Goal: Task Accomplishment & Management: Manage account settings

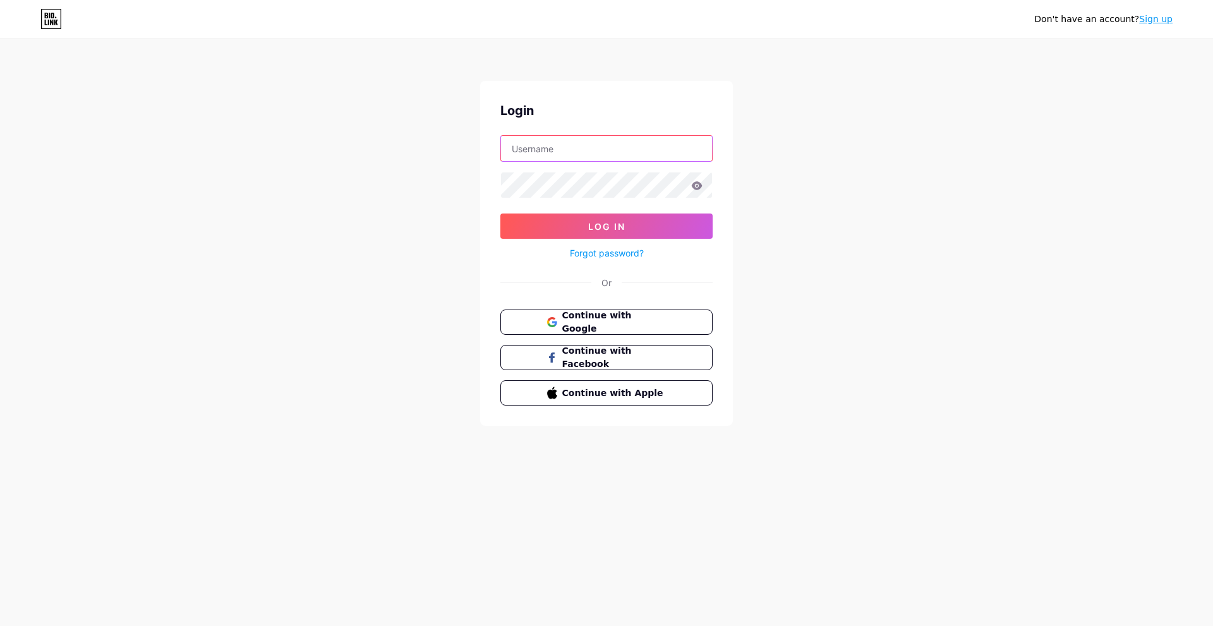
click at [543, 149] on input "text" at bounding box center [606, 148] width 211 height 25
type input "[EMAIL_ADDRESS][DOMAIN_NAME]"
click at [601, 320] on span "Continue with Google" at bounding box center [614, 322] width 106 height 27
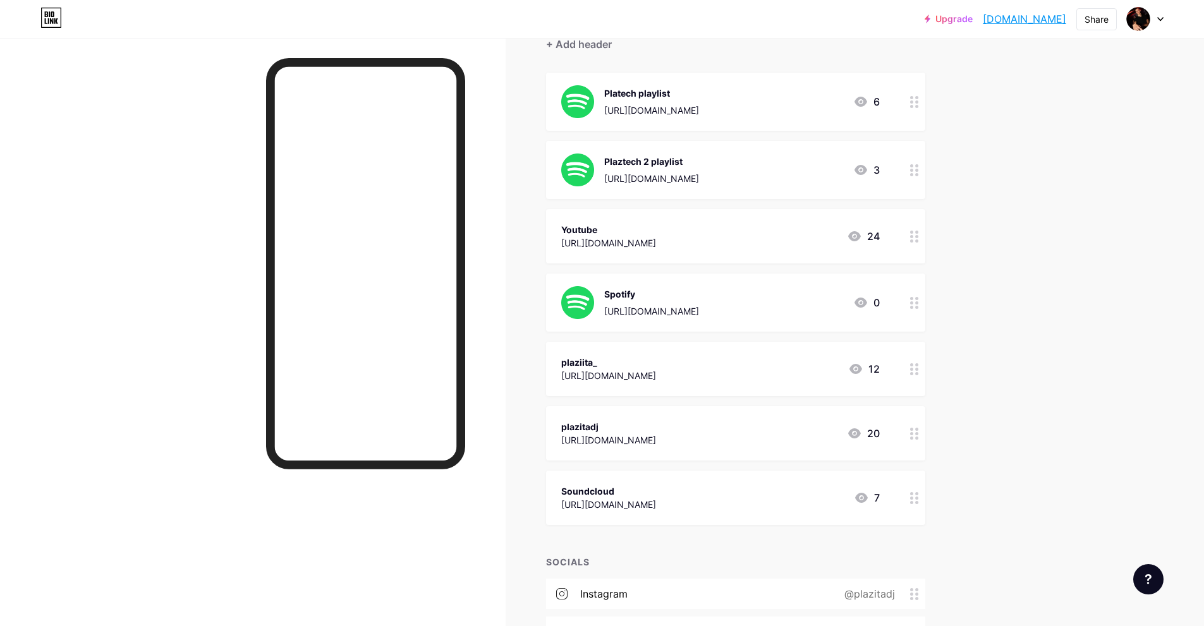
scroll to position [190, 0]
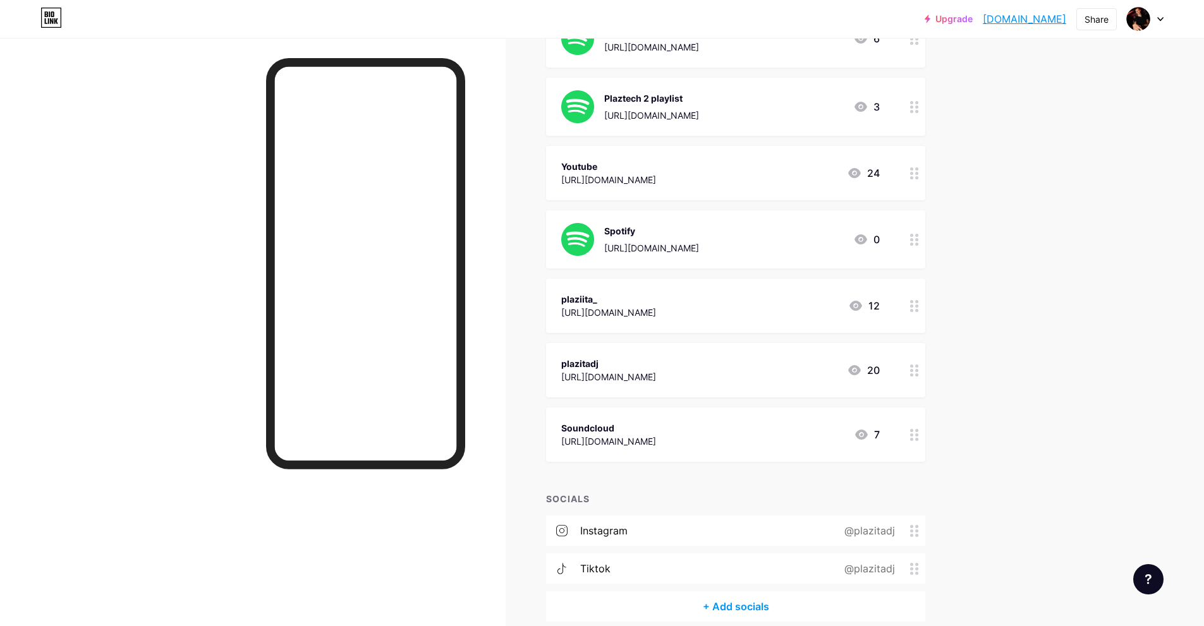
click at [918, 306] on circle at bounding box center [916, 306] width 3 height 3
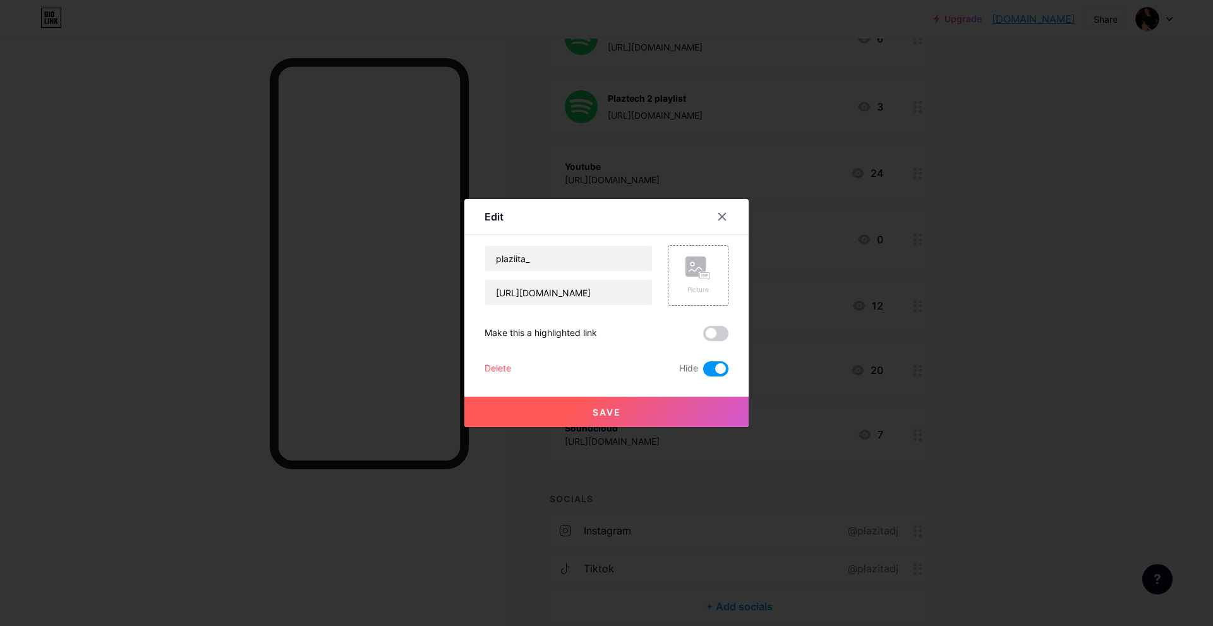
click at [502, 369] on div "Delete" at bounding box center [498, 368] width 27 height 15
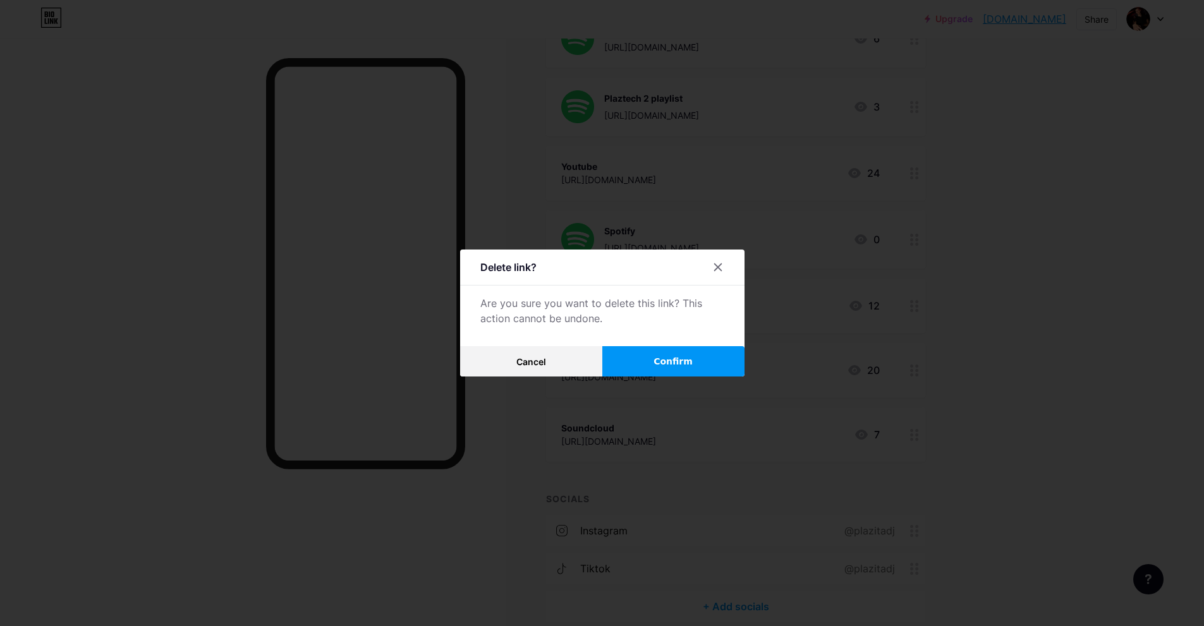
click at [681, 362] on span "Confirm" at bounding box center [672, 361] width 39 height 13
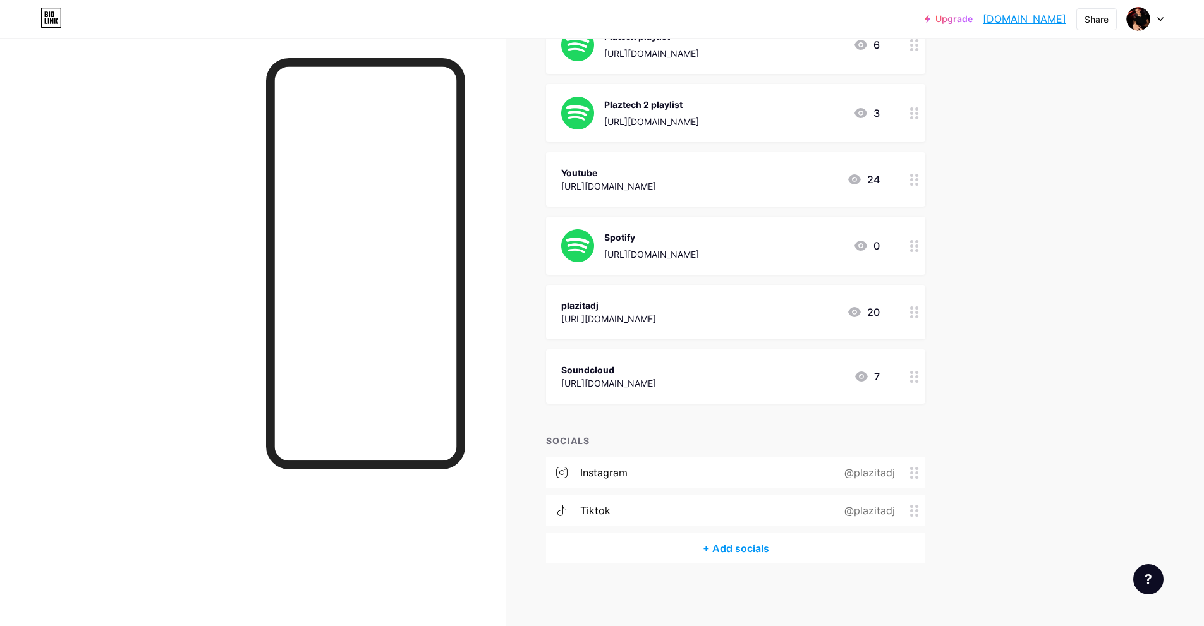
scroll to position [0, 0]
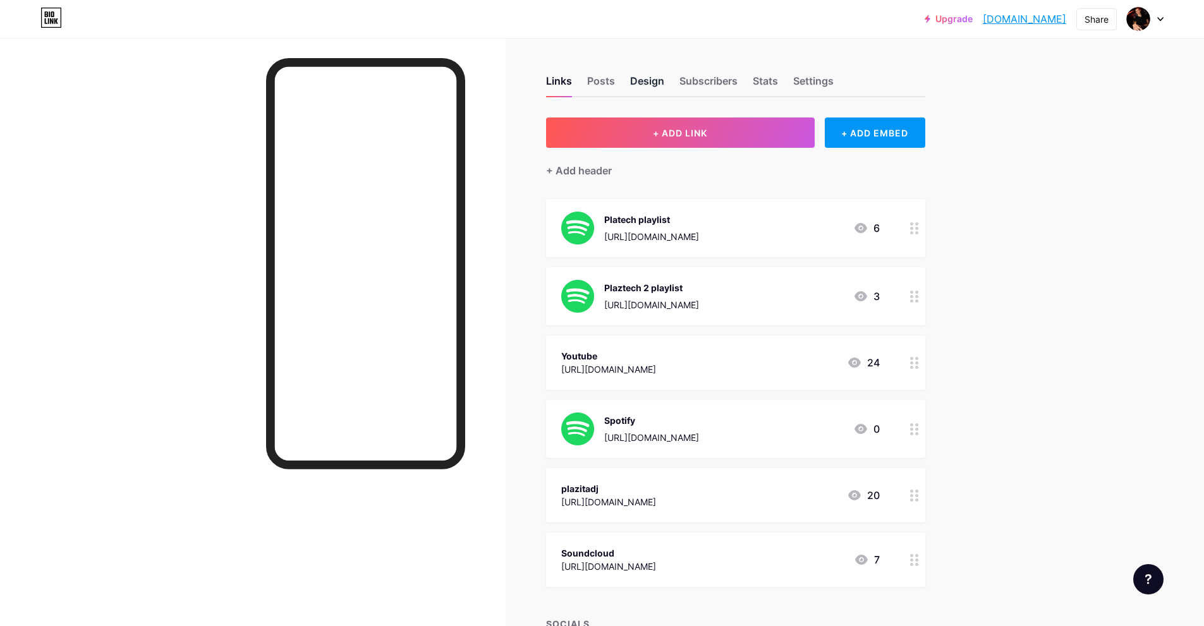
click at [638, 85] on div "Design" at bounding box center [647, 84] width 34 height 23
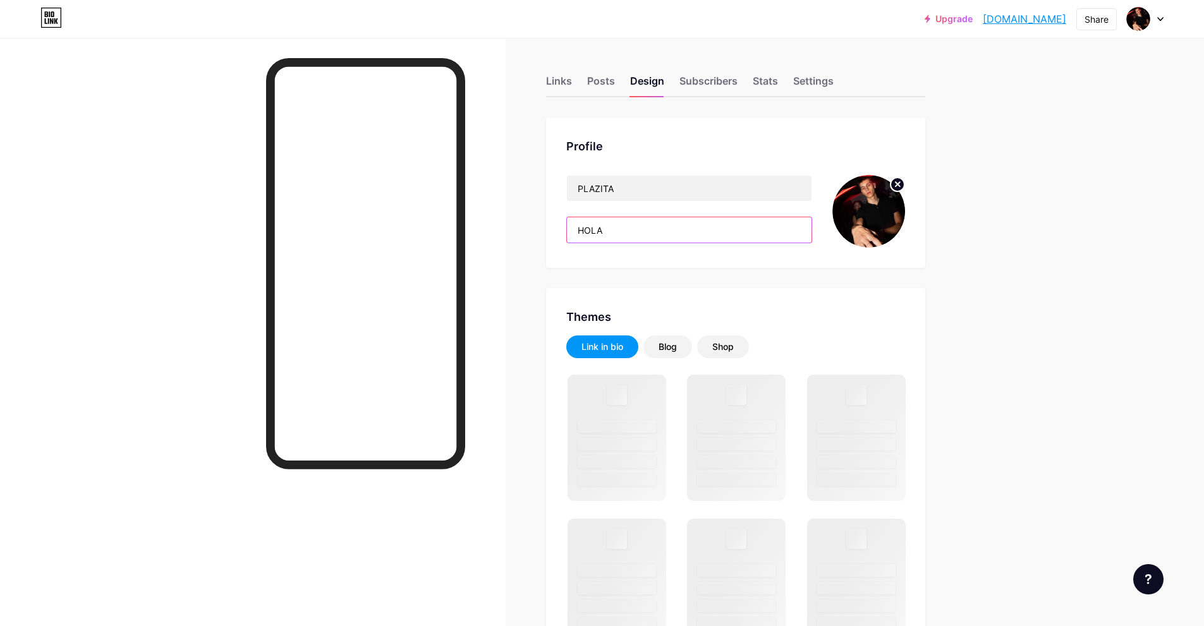
click at [623, 231] on input "HOLA" at bounding box center [689, 229] width 245 height 25
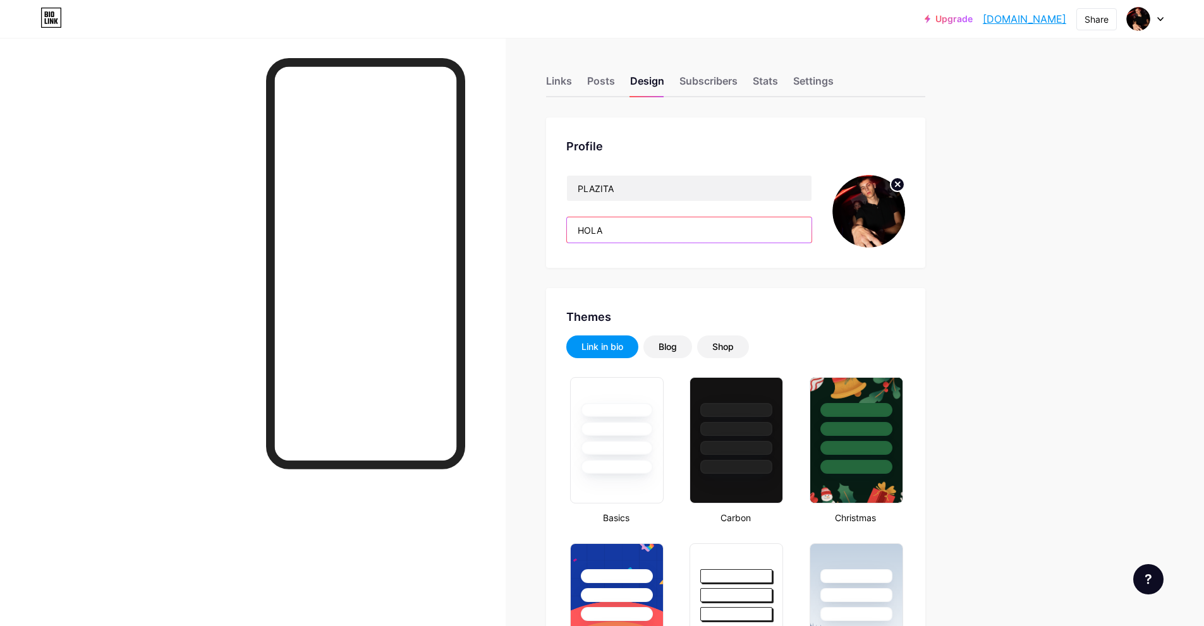
drag, startPoint x: 632, startPoint y: 229, endPoint x: 554, endPoint y: 229, distance: 77.7
click at [554, 229] on div "Profile PLAZITA HOLA" at bounding box center [735, 193] width 379 height 150
type input "#ad1010"
type input "#ffffff"
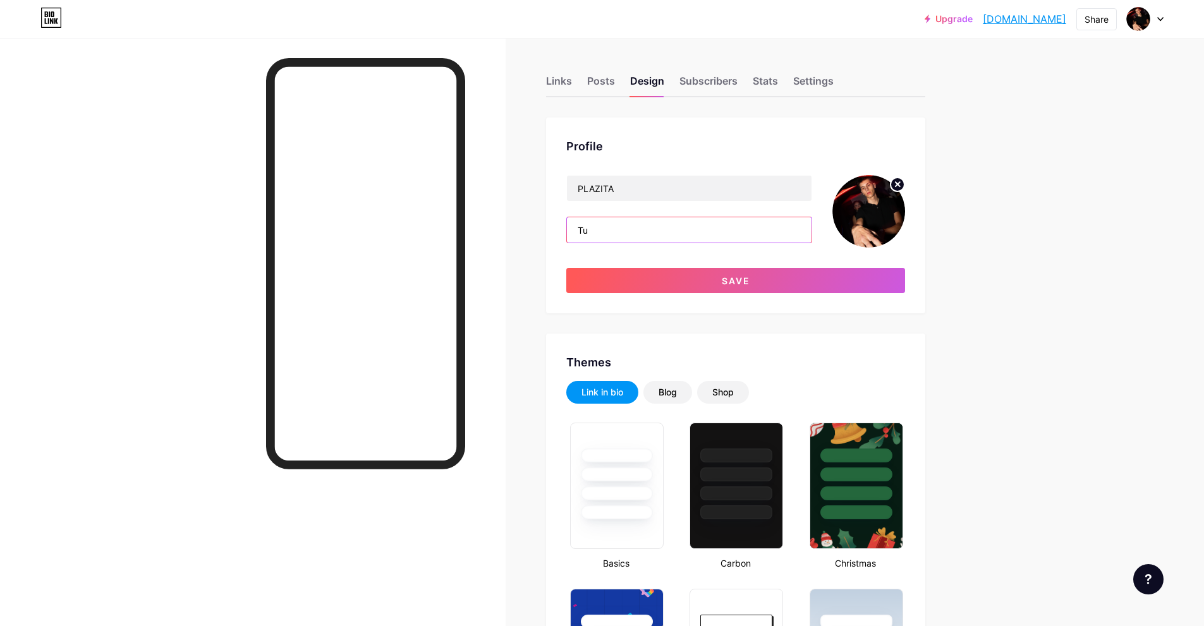
type input "T"
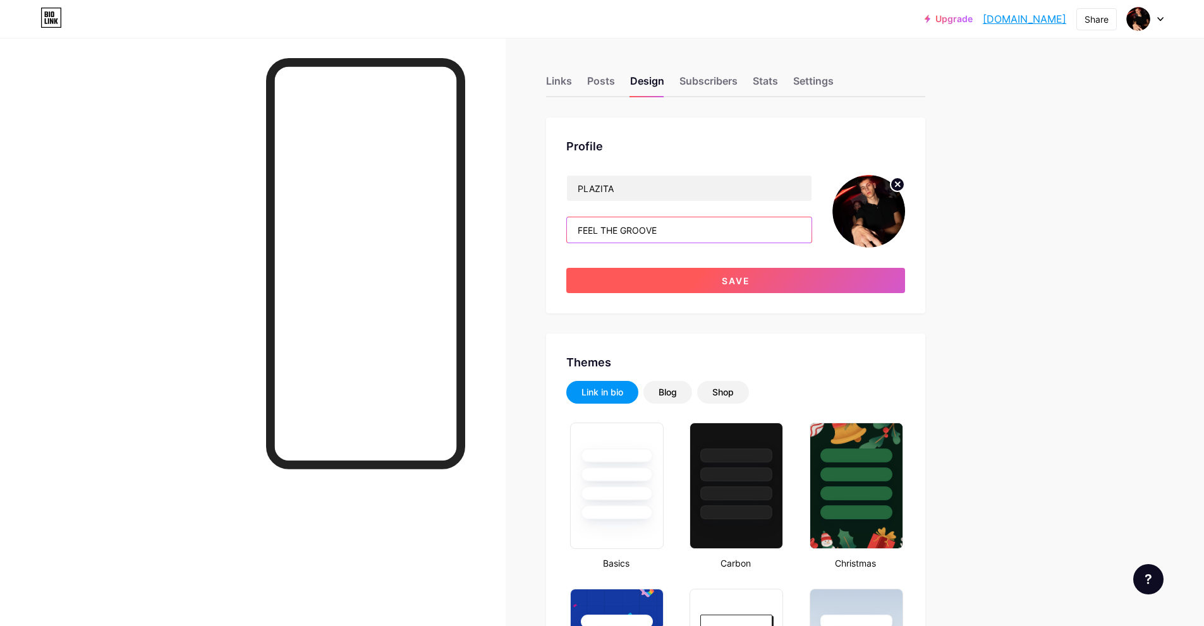
type input "FEEL THE GROOVE"
click at [737, 274] on button "Save" at bounding box center [735, 280] width 339 height 25
type input "#ffffff"
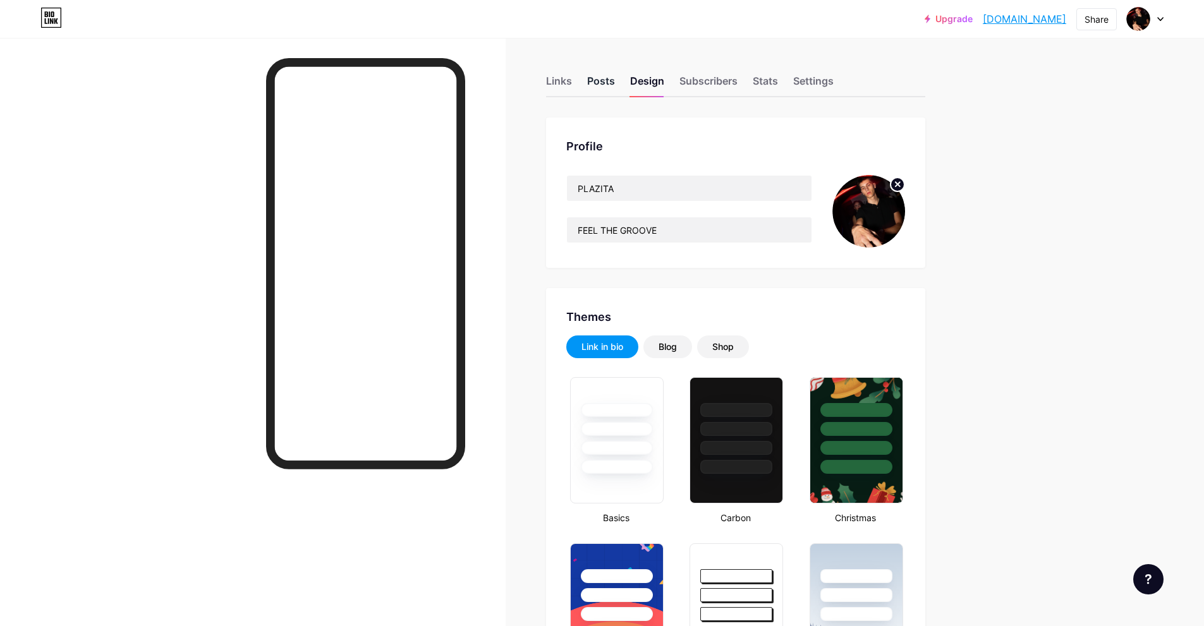
click at [614, 80] on div "Posts" at bounding box center [601, 84] width 28 height 23
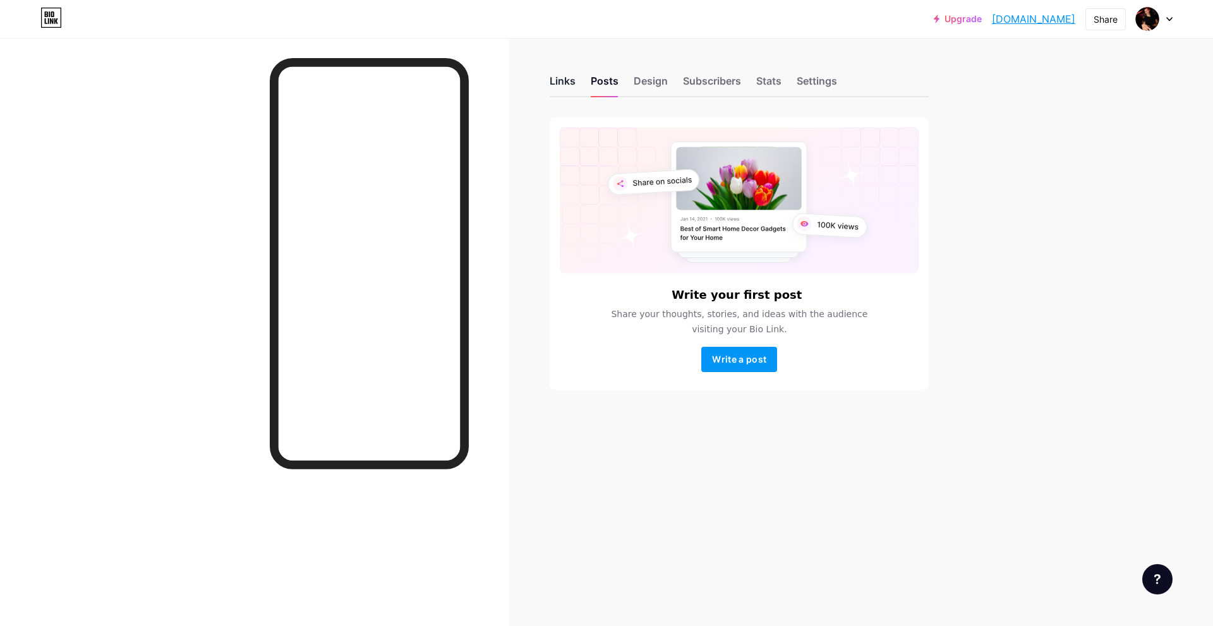
click at [570, 75] on div "Links" at bounding box center [563, 84] width 26 height 23
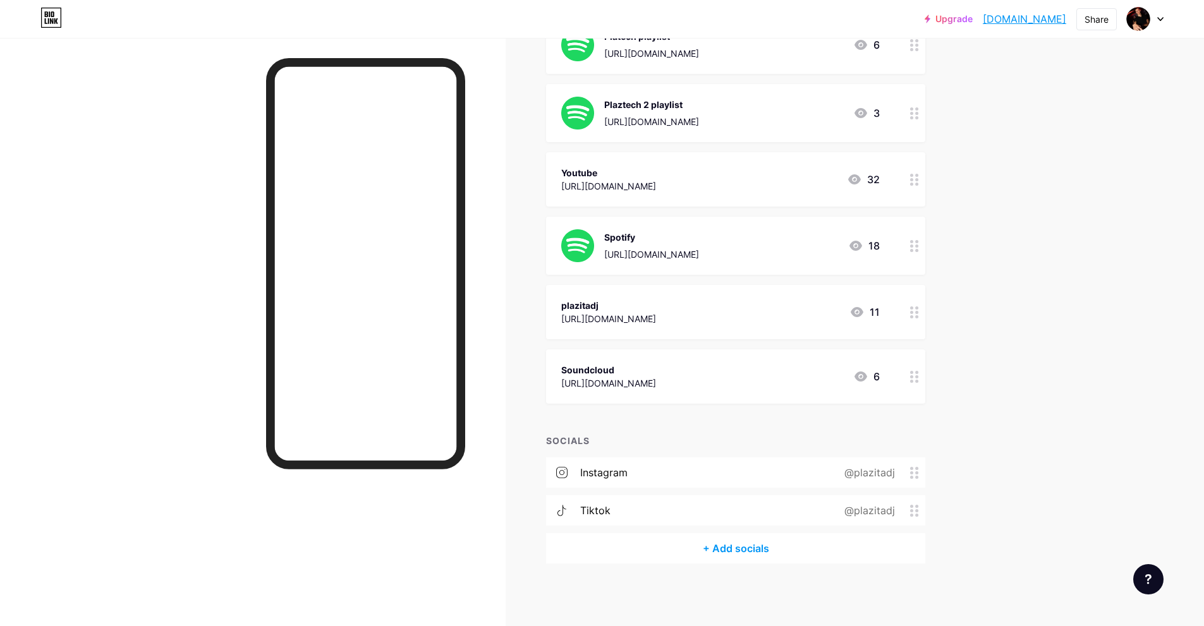
scroll to position [120, 0]
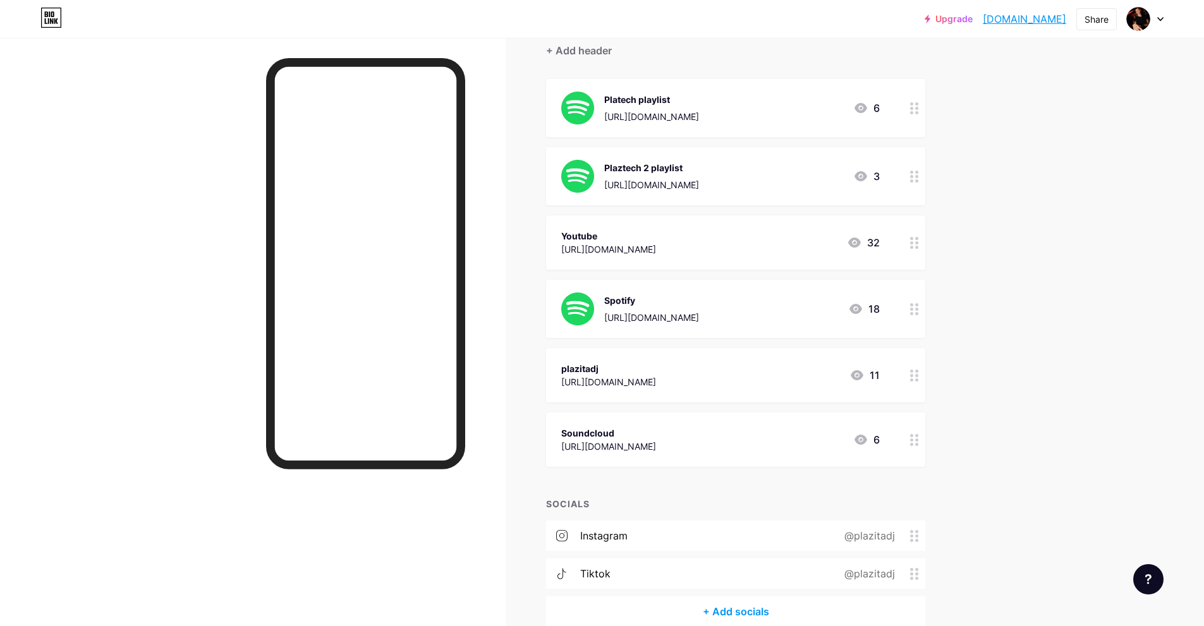
click at [628, 312] on div "[URL][DOMAIN_NAME]" at bounding box center [651, 317] width 95 height 13
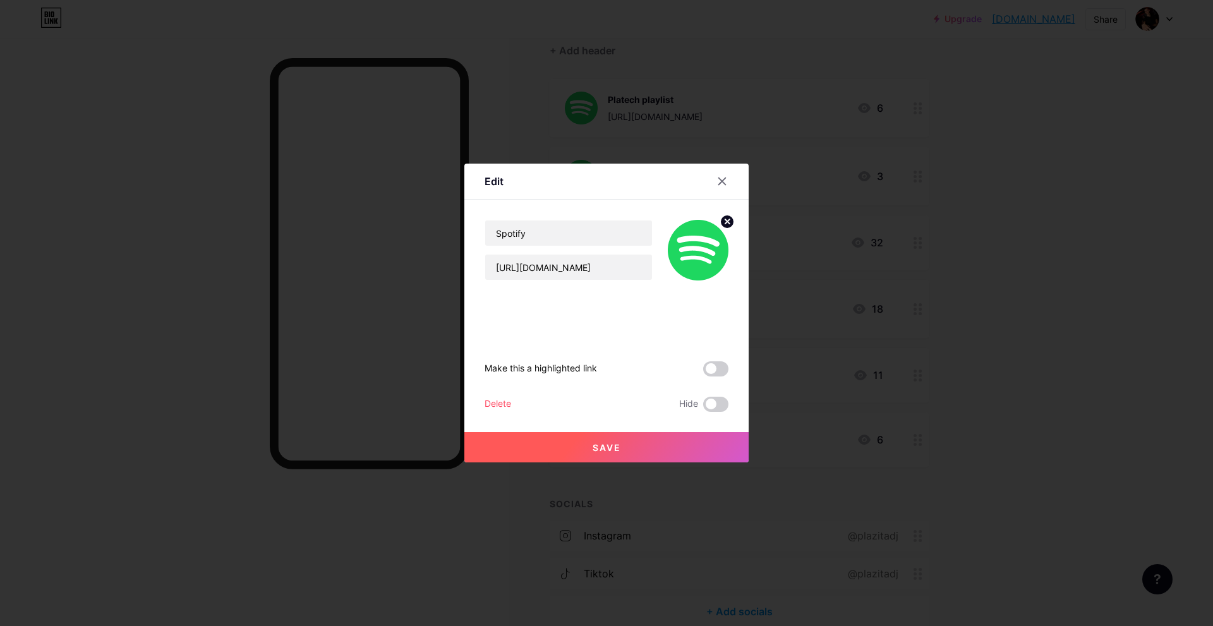
click at [494, 406] on div "Delete" at bounding box center [498, 404] width 27 height 15
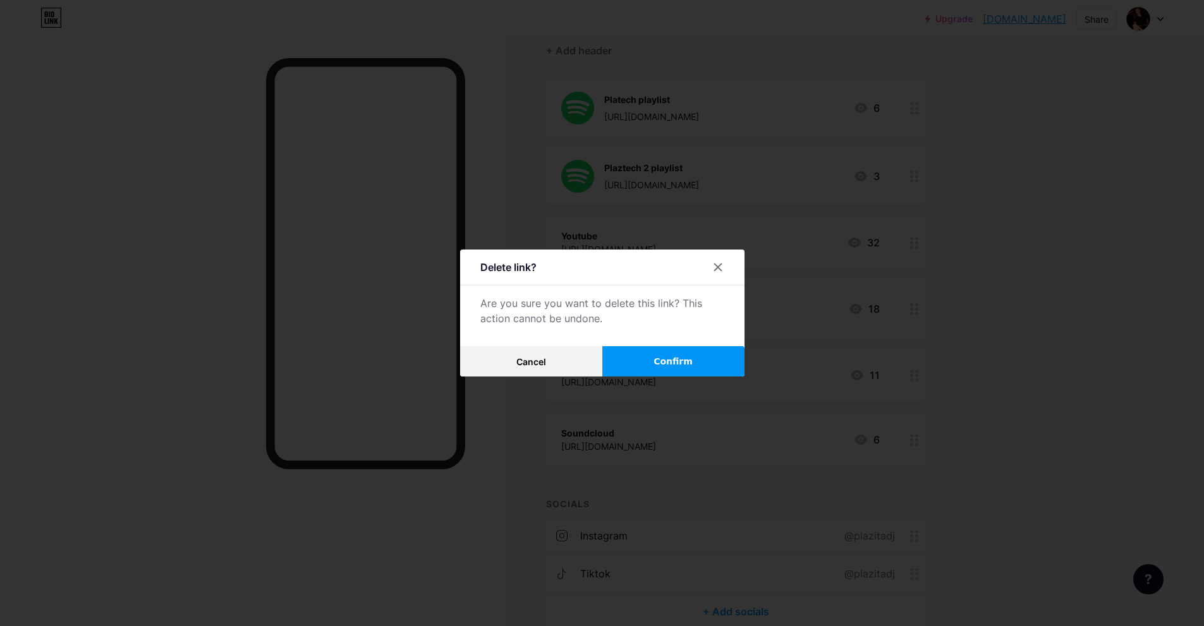
click at [652, 367] on button "Confirm" at bounding box center [673, 361] width 142 height 30
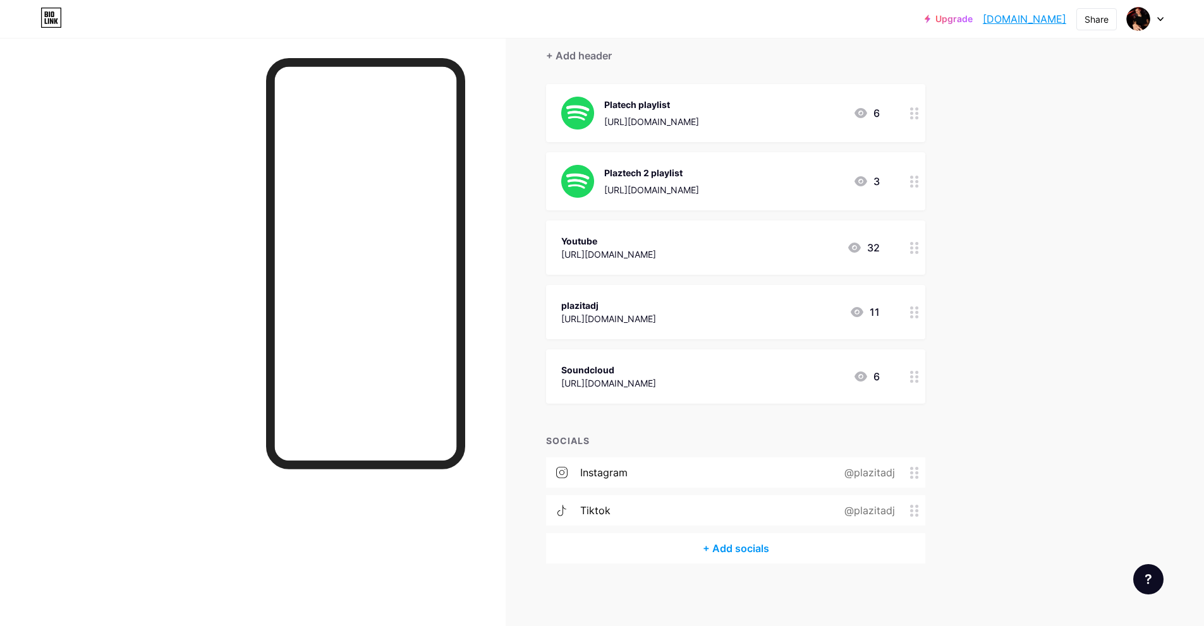
scroll to position [52, 0]
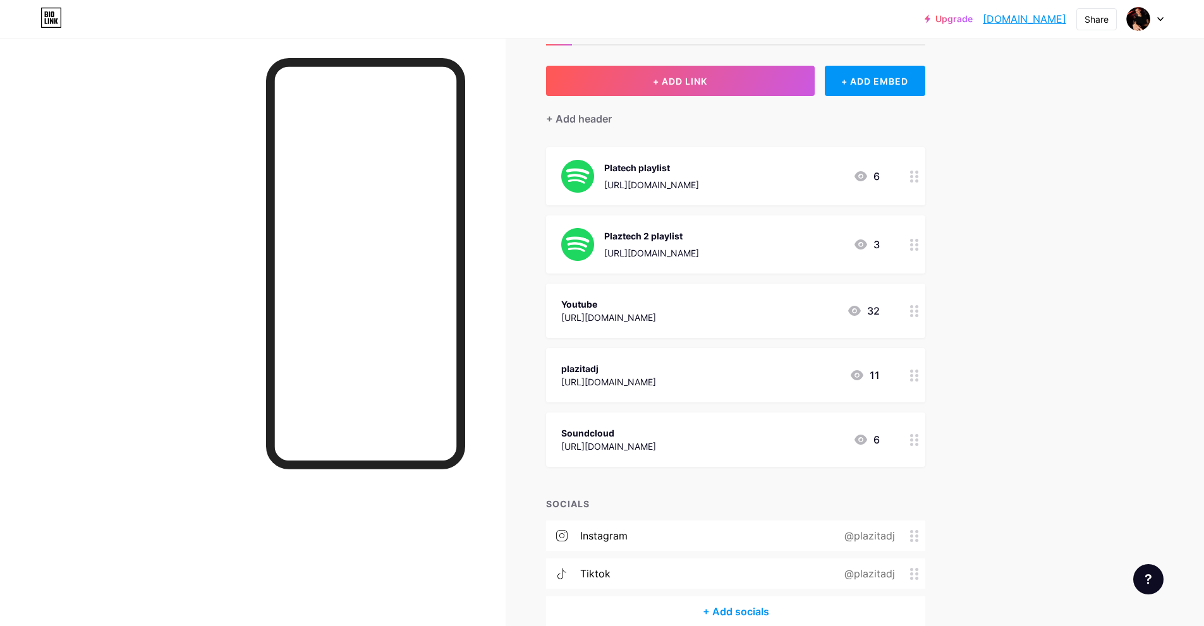
click at [665, 246] on div "[URL][DOMAIN_NAME]" at bounding box center [651, 252] width 95 height 13
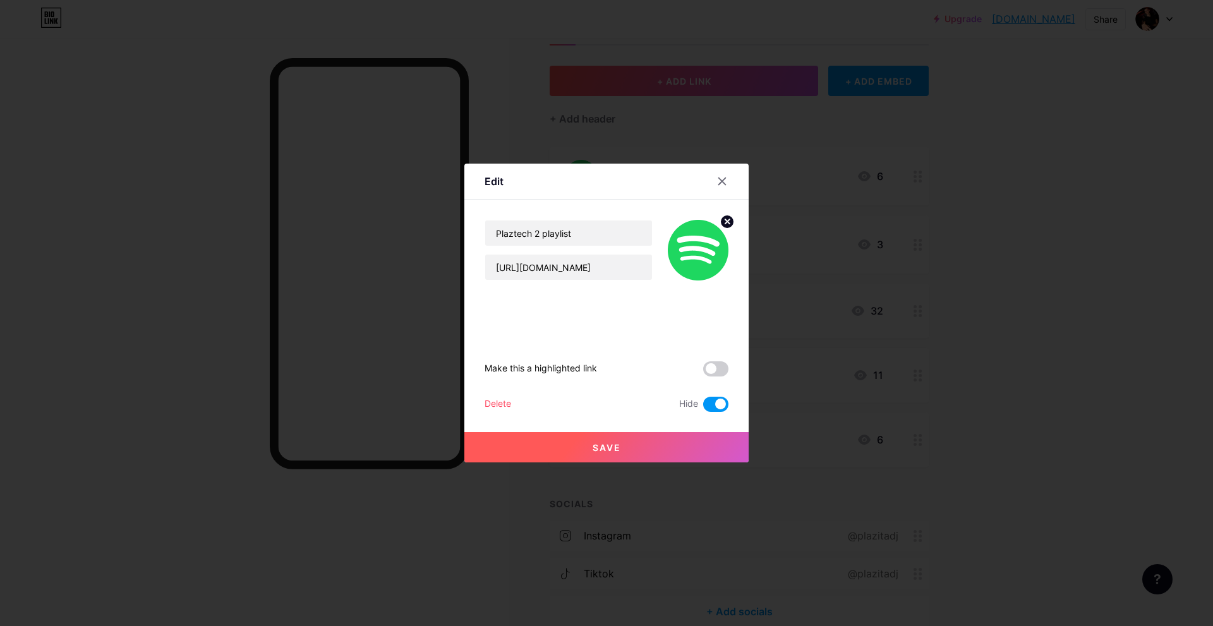
click at [497, 405] on div "Delete" at bounding box center [498, 404] width 27 height 15
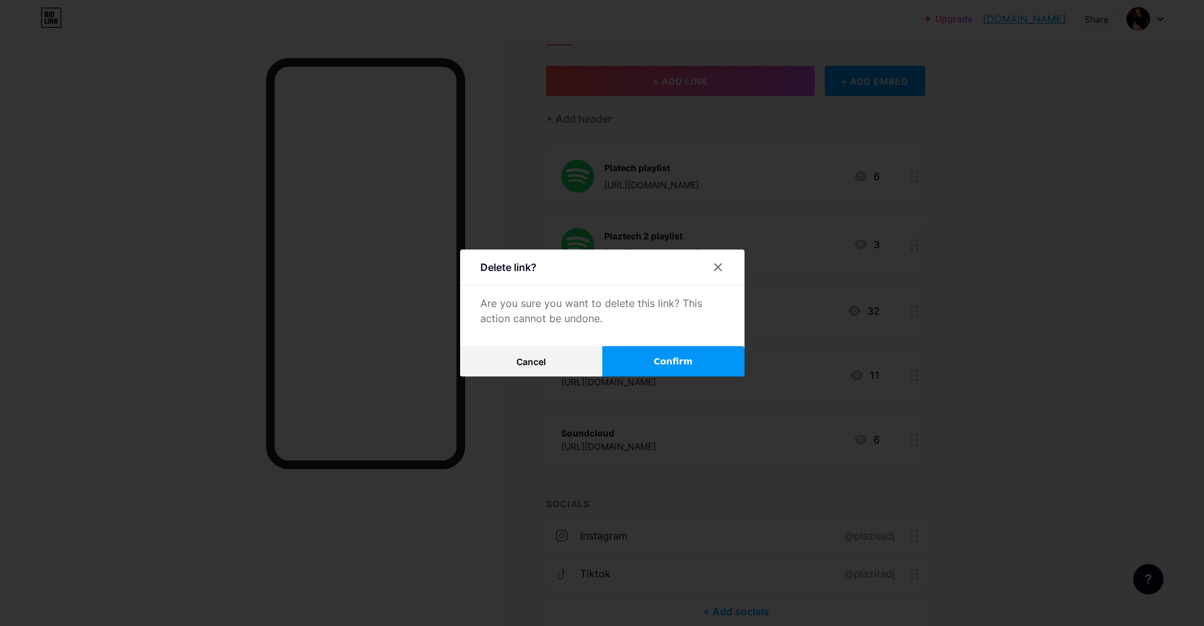
click at [649, 360] on button "Confirm" at bounding box center [673, 361] width 142 height 30
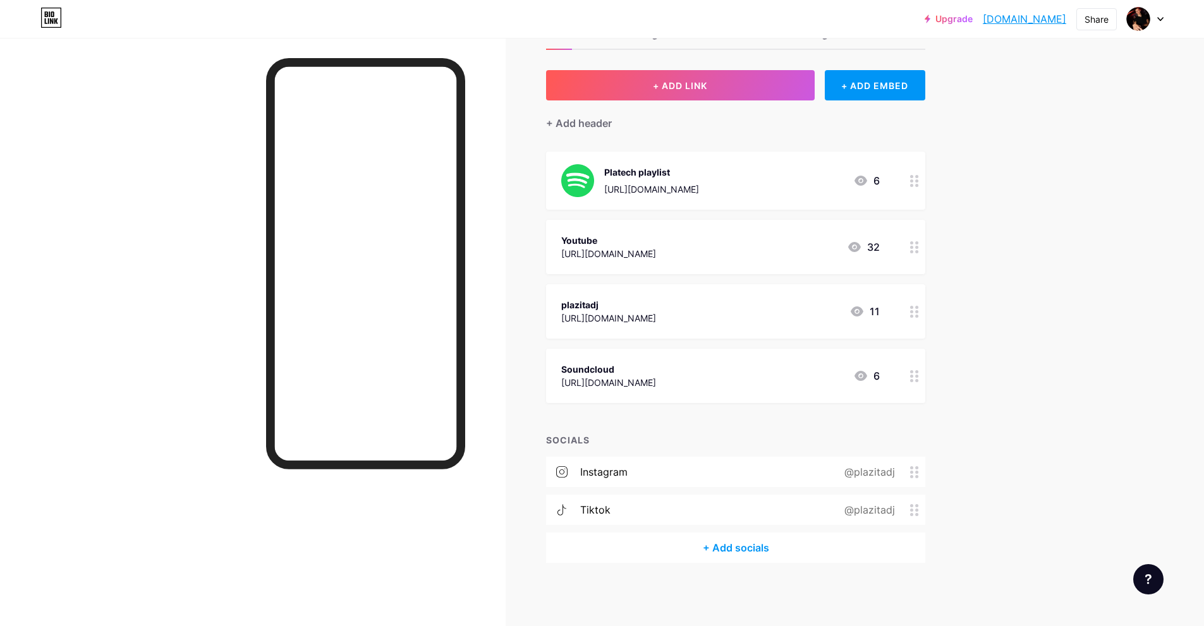
scroll to position [47, 0]
click at [670, 198] on div "Platech playlist [URL][DOMAIN_NAME] 6" at bounding box center [735, 181] width 379 height 58
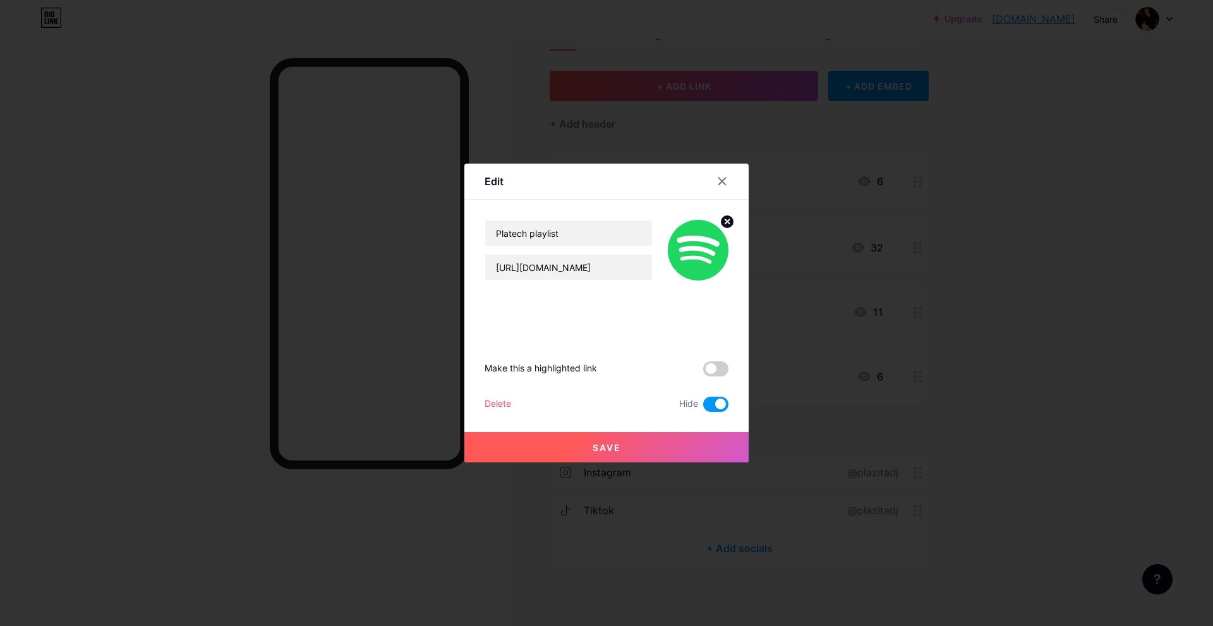
click at [504, 406] on div "Delete" at bounding box center [498, 404] width 27 height 15
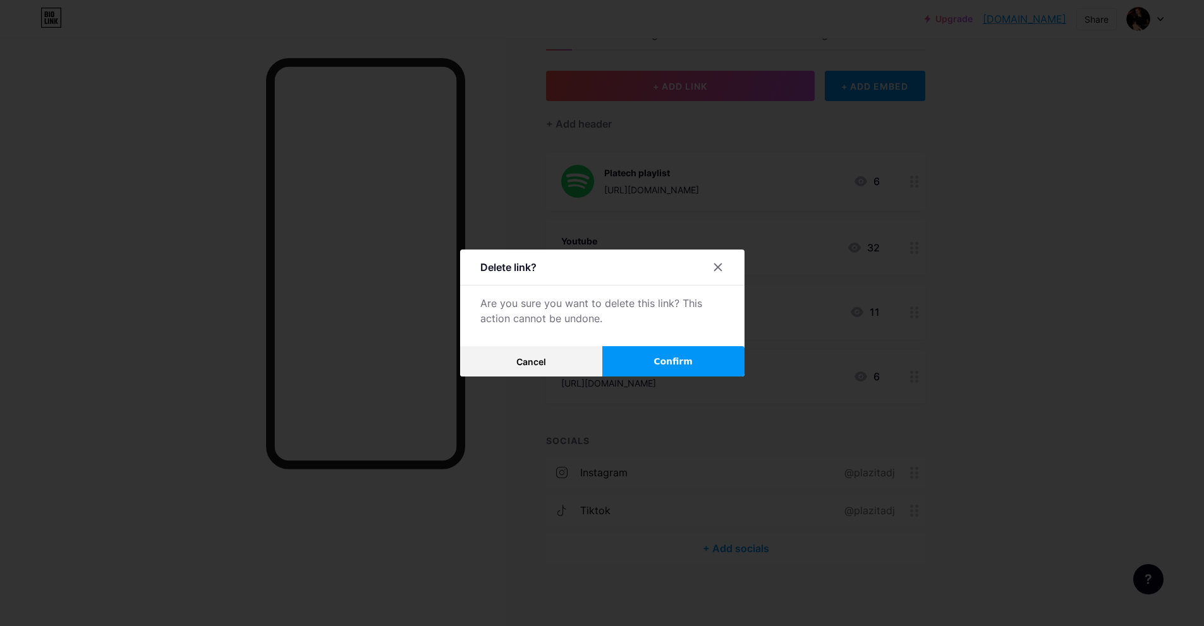
click at [686, 356] on span "Confirm" at bounding box center [672, 361] width 39 height 13
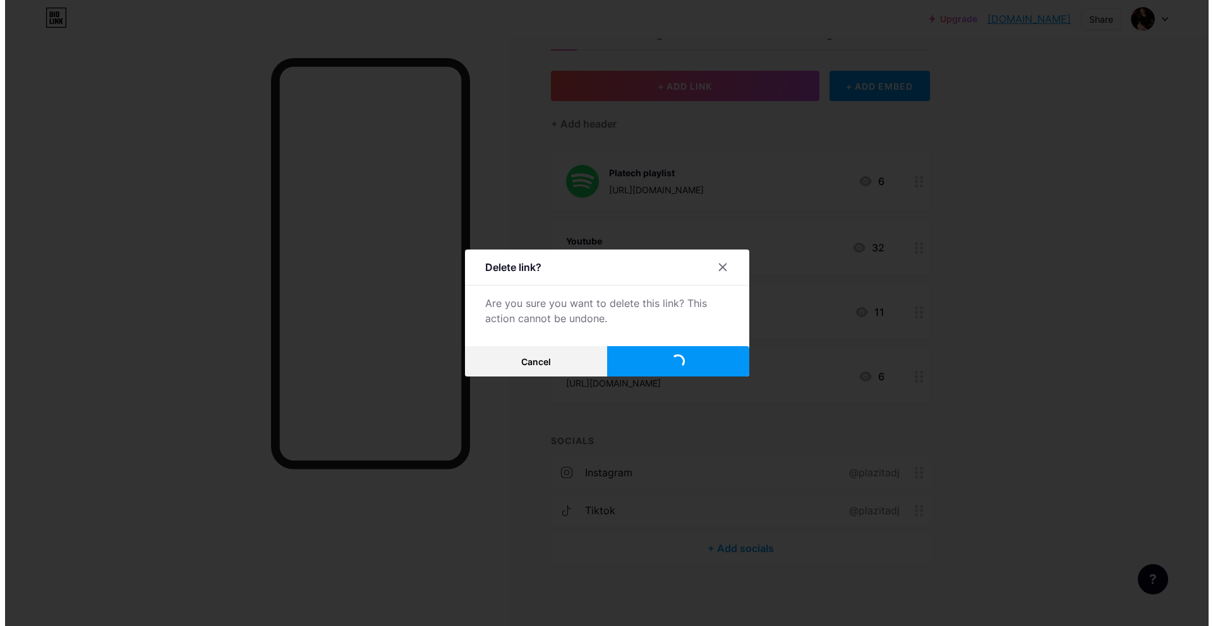
scroll to position [0, 0]
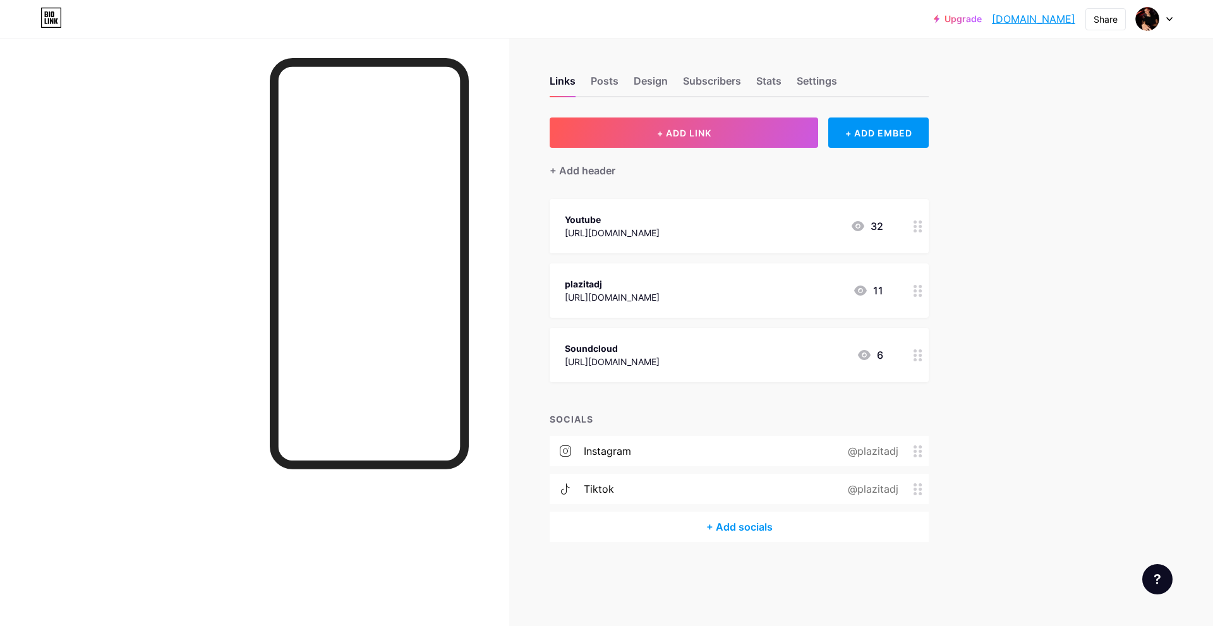
click at [809, 279] on div "plazitadj [URL][DOMAIN_NAME] 11" at bounding box center [724, 290] width 318 height 29
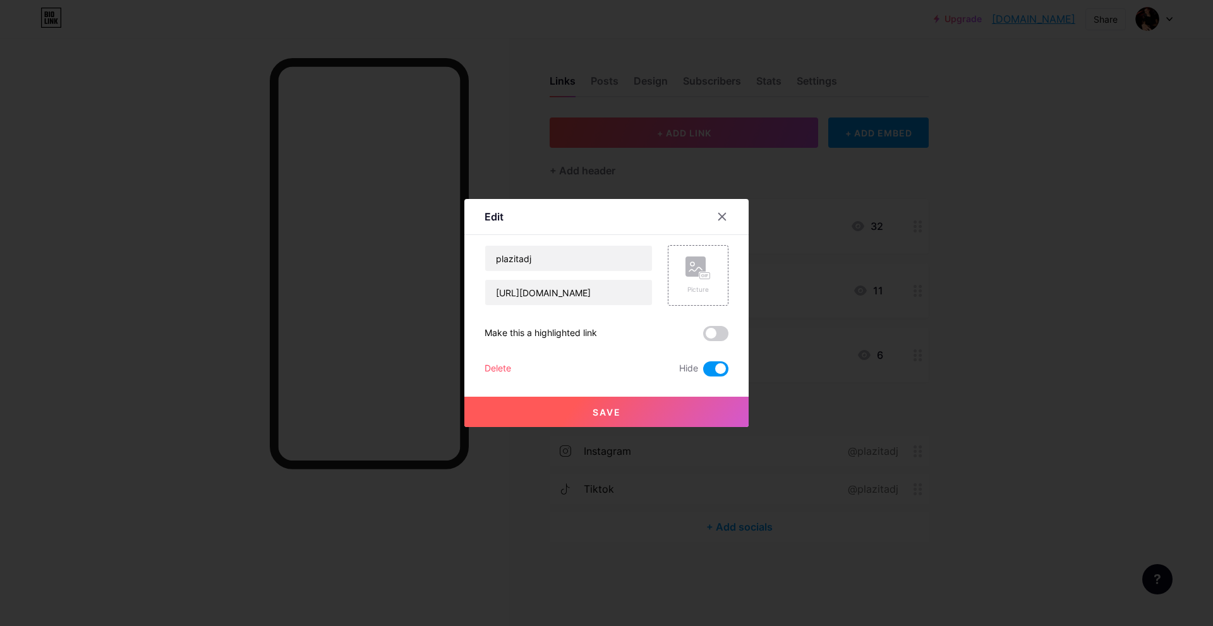
click at [632, 408] on button "Save" at bounding box center [606, 412] width 284 height 30
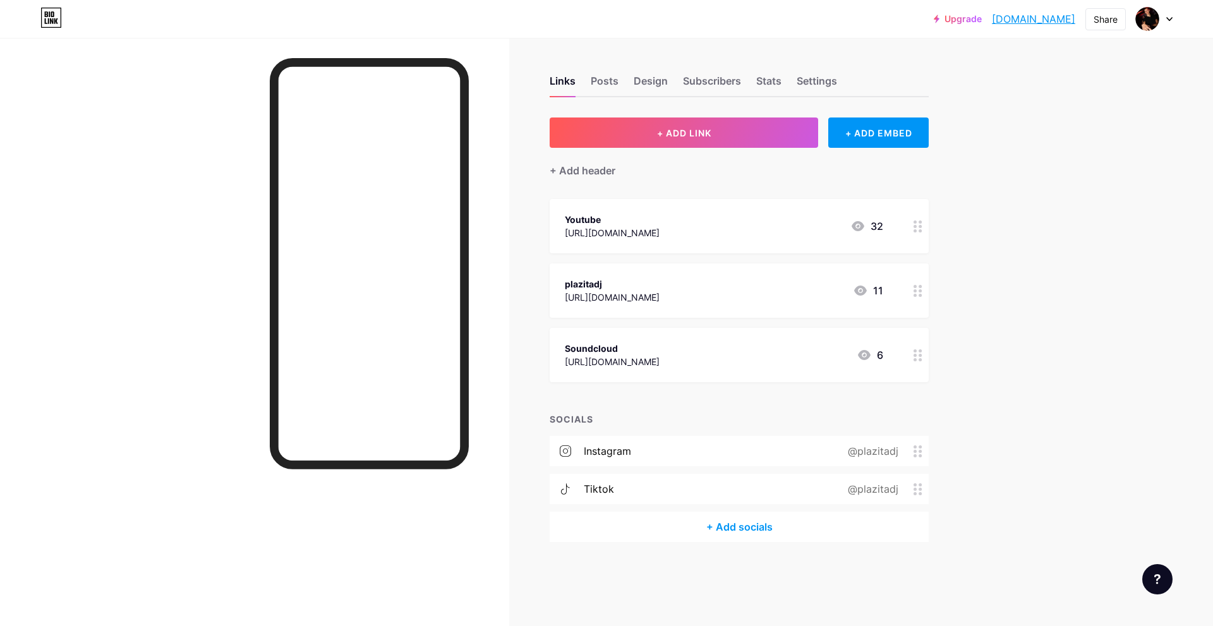
click at [718, 297] on div "plazitadj [URL][DOMAIN_NAME] 11" at bounding box center [724, 290] width 318 height 29
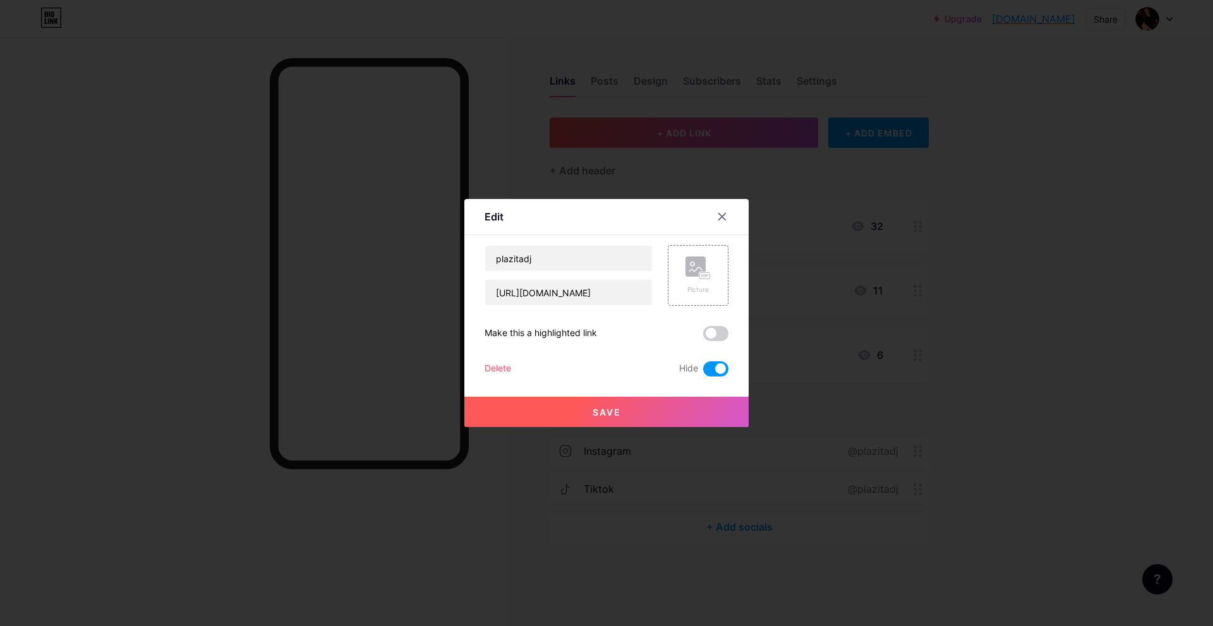
click at [507, 367] on div "Delete" at bounding box center [498, 368] width 27 height 15
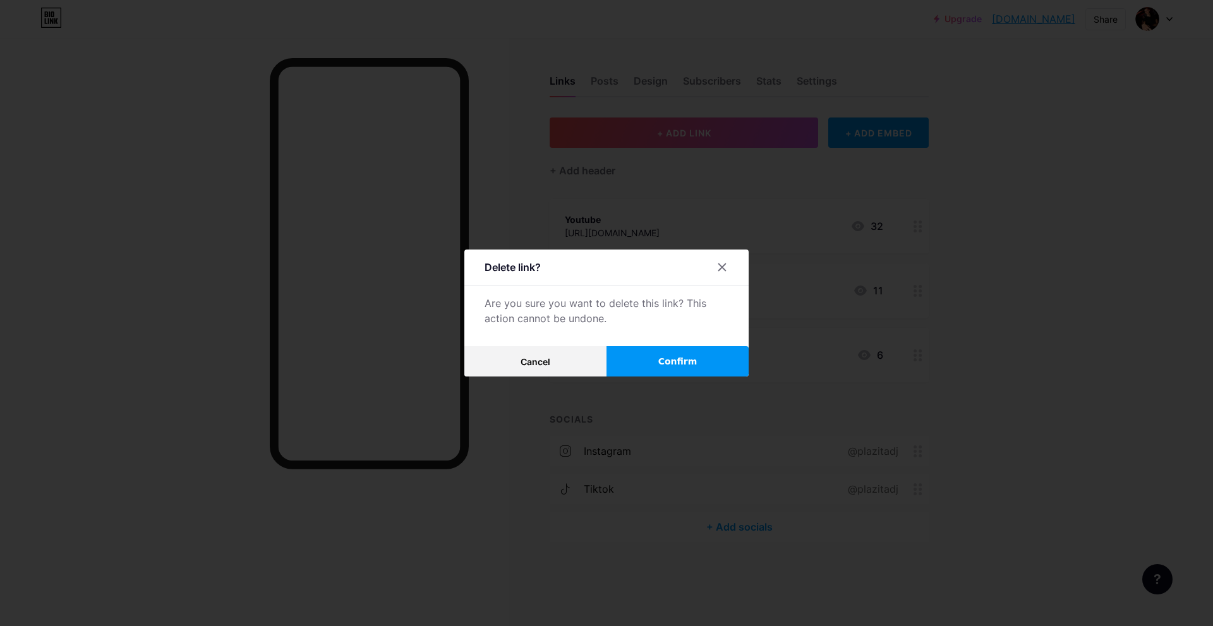
click at [631, 353] on button "Confirm" at bounding box center [678, 361] width 142 height 30
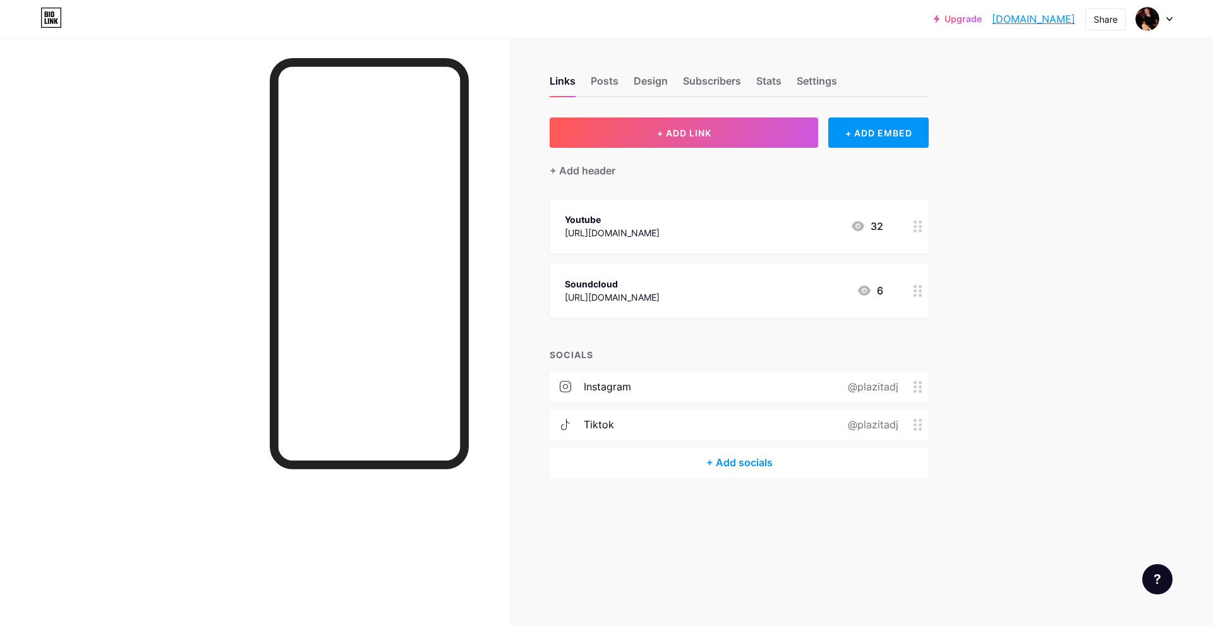
click at [660, 286] on div "Soundcloud" at bounding box center [612, 283] width 95 height 13
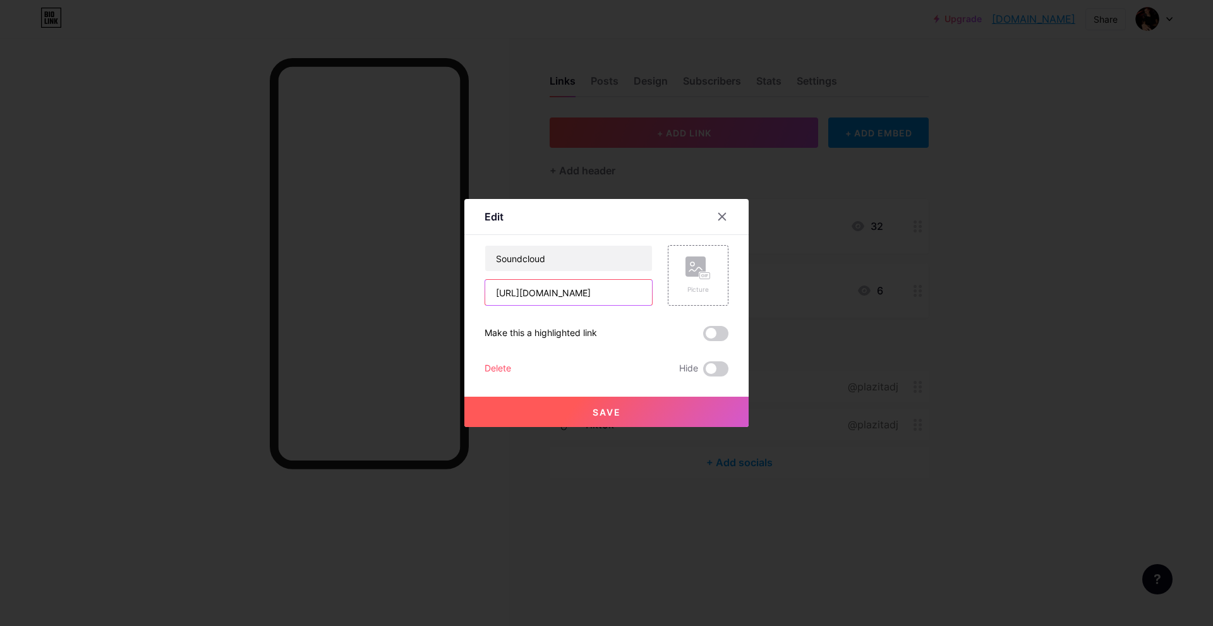
scroll to position [0, 14]
drag, startPoint x: 495, startPoint y: 292, endPoint x: 763, endPoint y: 288, distance: 267.3
click at [763, 288] on div "Edit Content YouTube Play YouTube video without leaving your page. ADD Vimeo Pl…" at bounding box center [606, 313] width 1213 height 626
click at [705, 284] on div "Picture" at bounding box center [698, 276] width 25 height 38
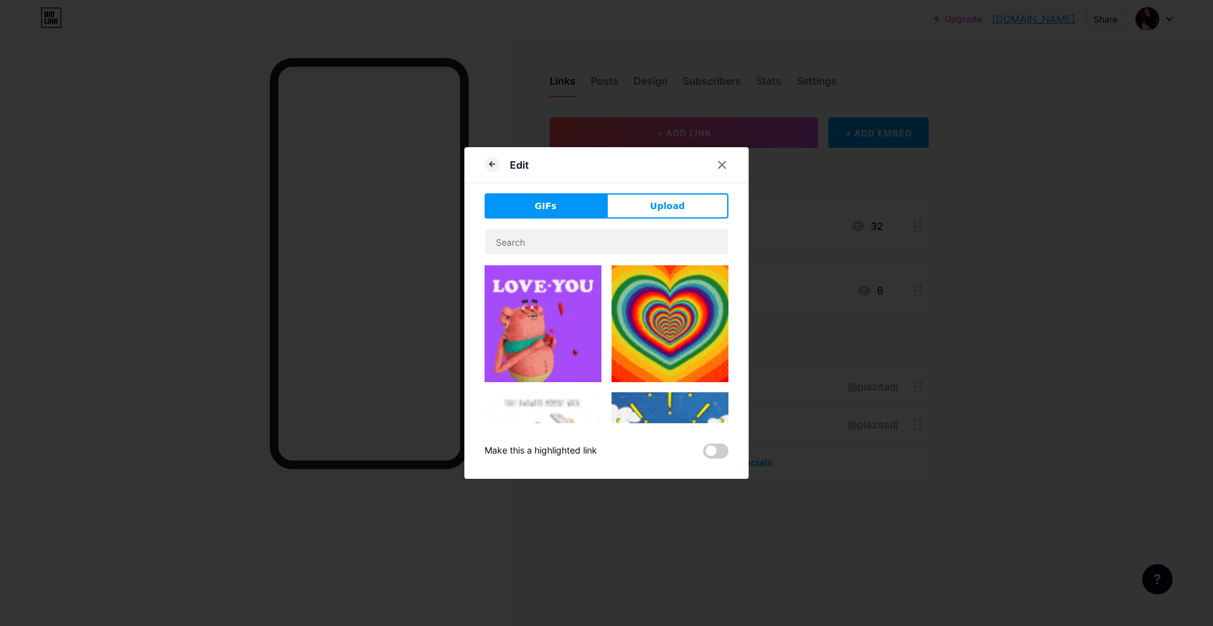
click at [658, 316] on img at bounding box center [670, 323] width 117 height 117
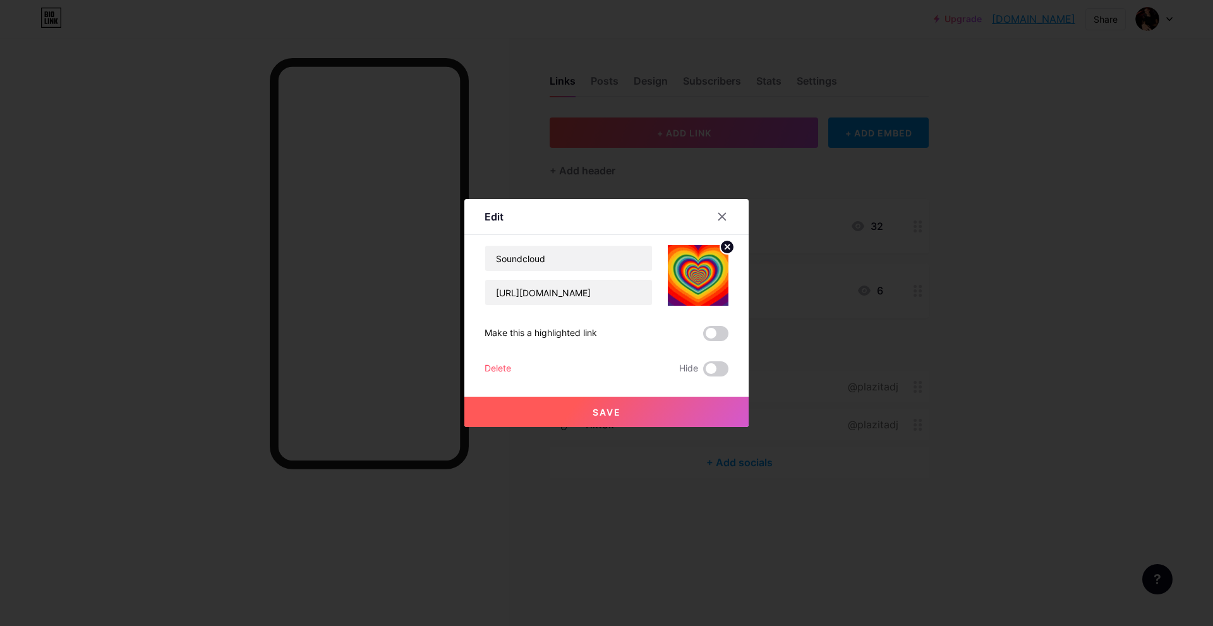
click at [585, 418] on button "Save" at bounding box center [606, 412] width 284 height 30
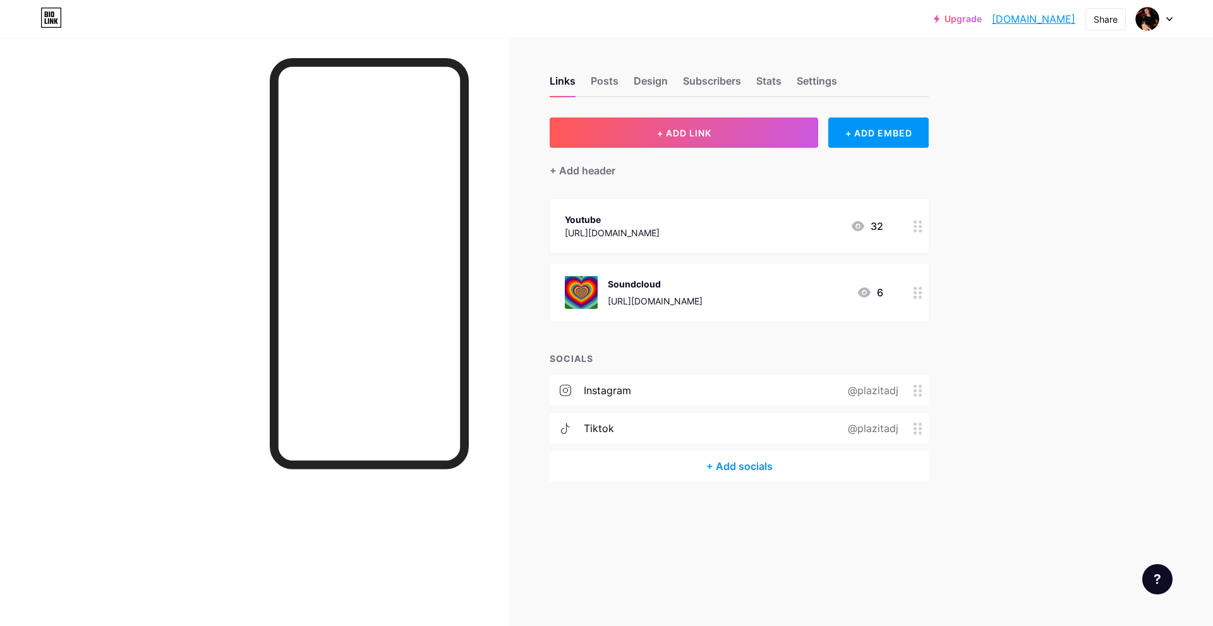
click at [585, 293] on img at bounding box center [581, 292] width 33 height 33
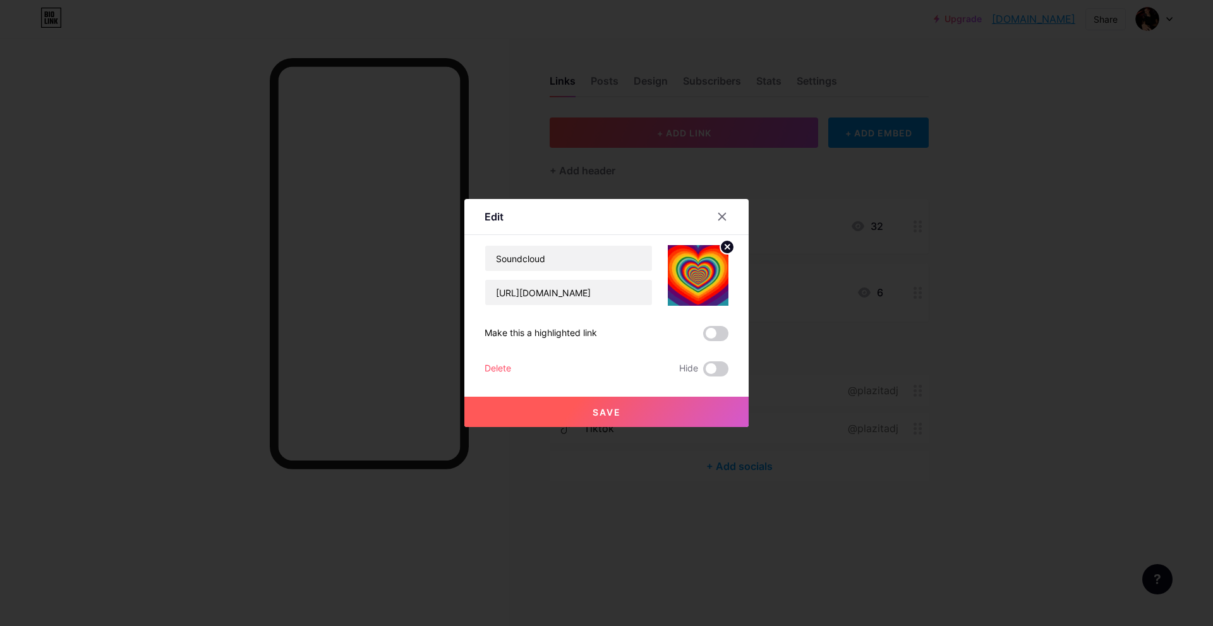
click at [730, 249] on icon at bounding box center [727, 247] width 4 height 4
click at [659, 406] on button "Save" at bounding box center [606, 412] width 284 height 30
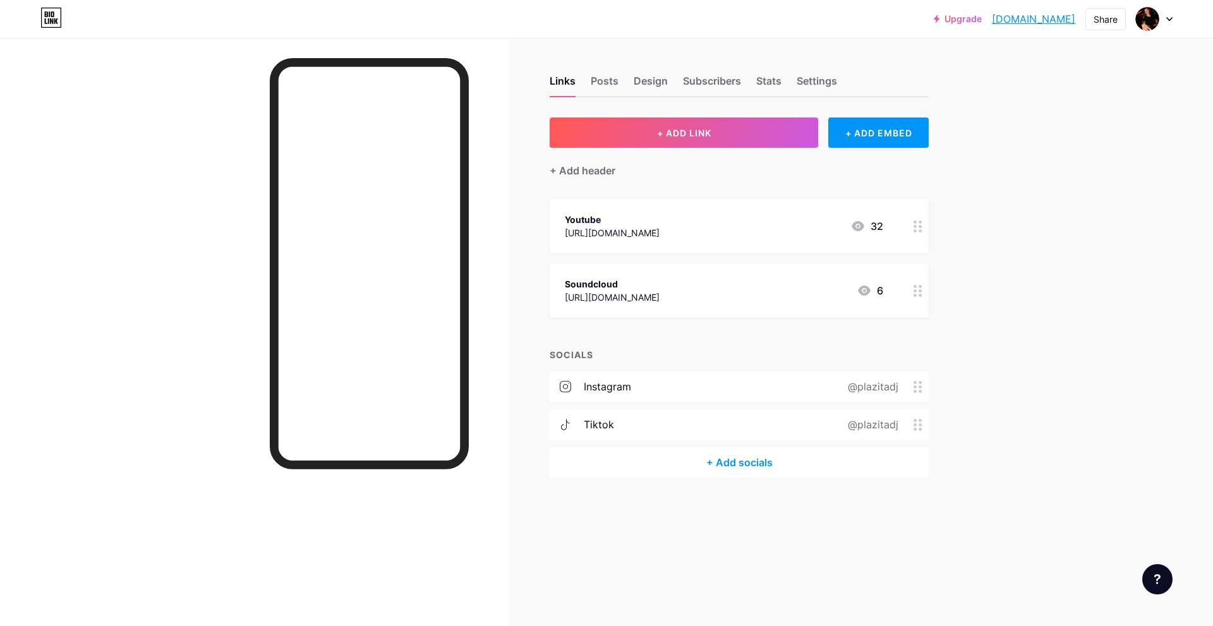
click at [660, 220] on div "Youtube" at bounding box center [612, 219] width 95 height 13
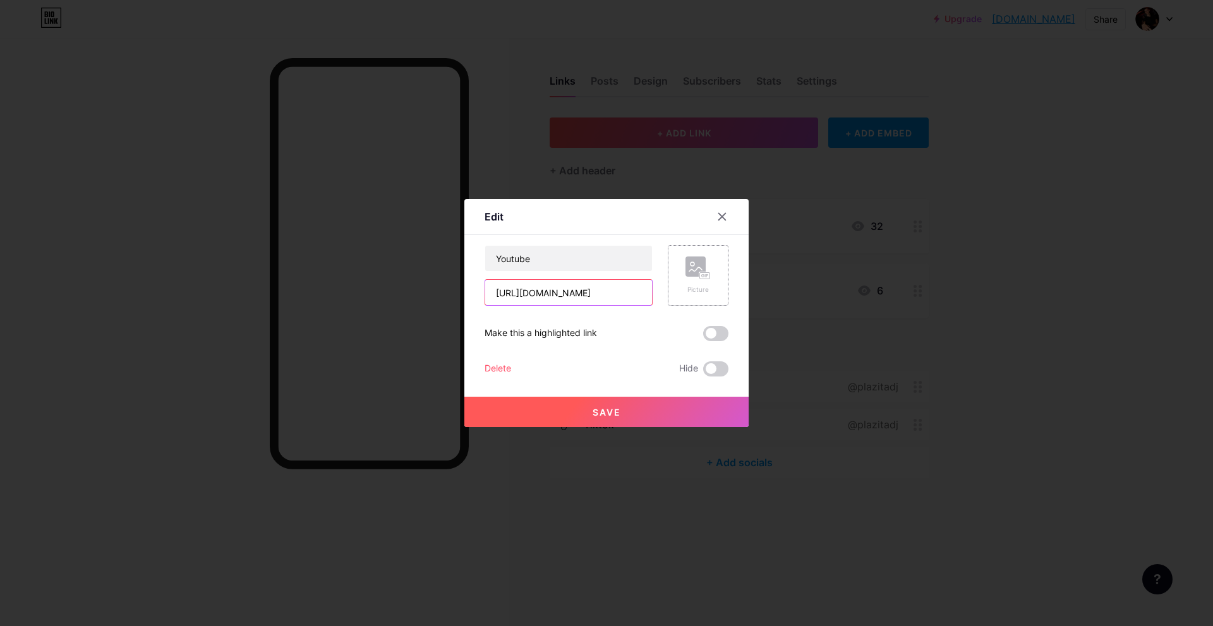
scroll to position [0, 7]
drag, startPoint x: 497, startPoint y: 295, endPoint x: 673, endPoint y: 292, distance: 176.3
click at [673, 292] on div "Youtube [URL][DOMAIN_NAME] Picture" at bounding box center [607, 275] width 244 height 61
click at [571, 417] on button "Save" at bounding box center [606, 412] width 284 height 30
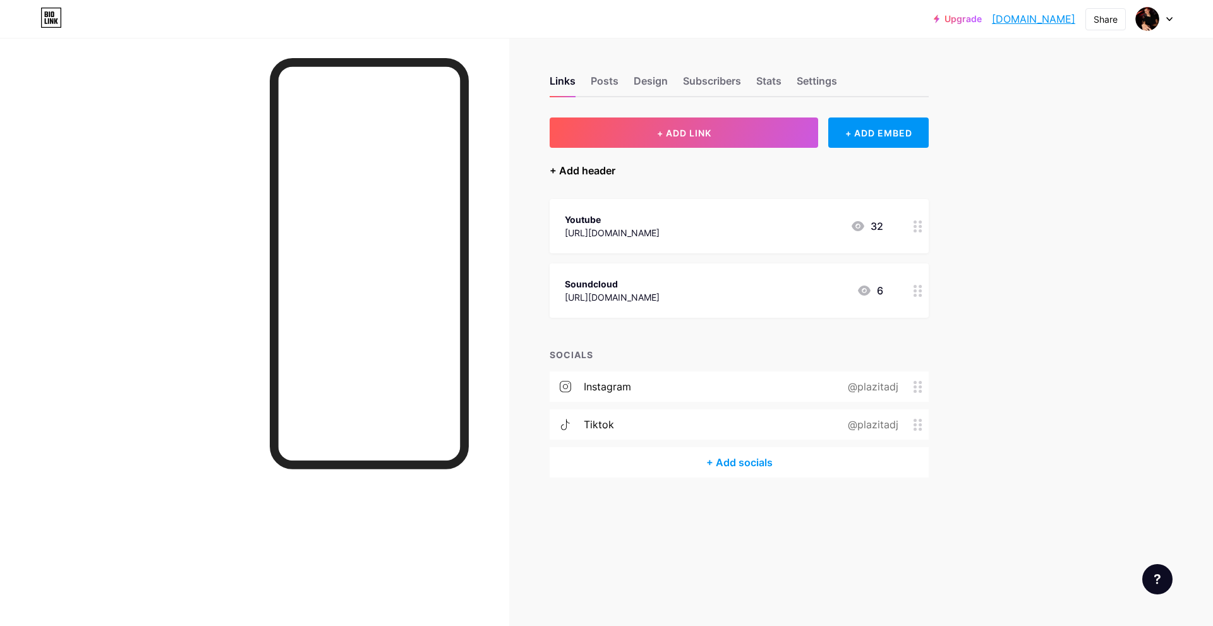
click at [603, 166] on div "+ Add header" at bounding box center [583, 170] width 66 height 15
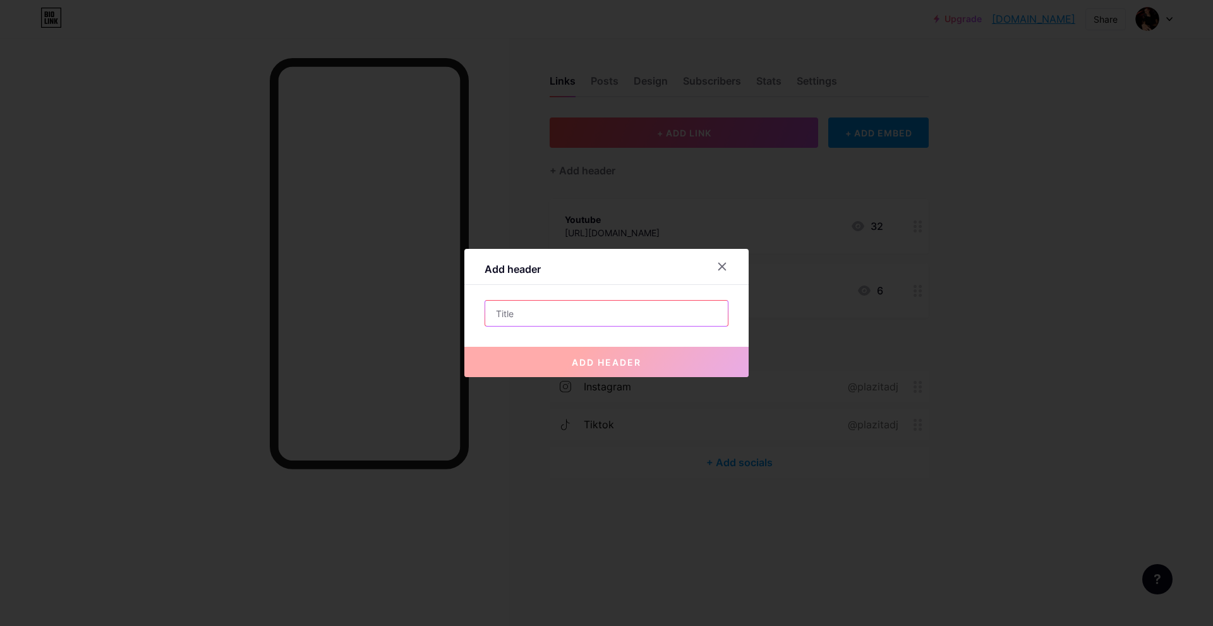
click at [561, 310] on input "text" at bounding box center [606, 313] width 243 height 25
type input "s"
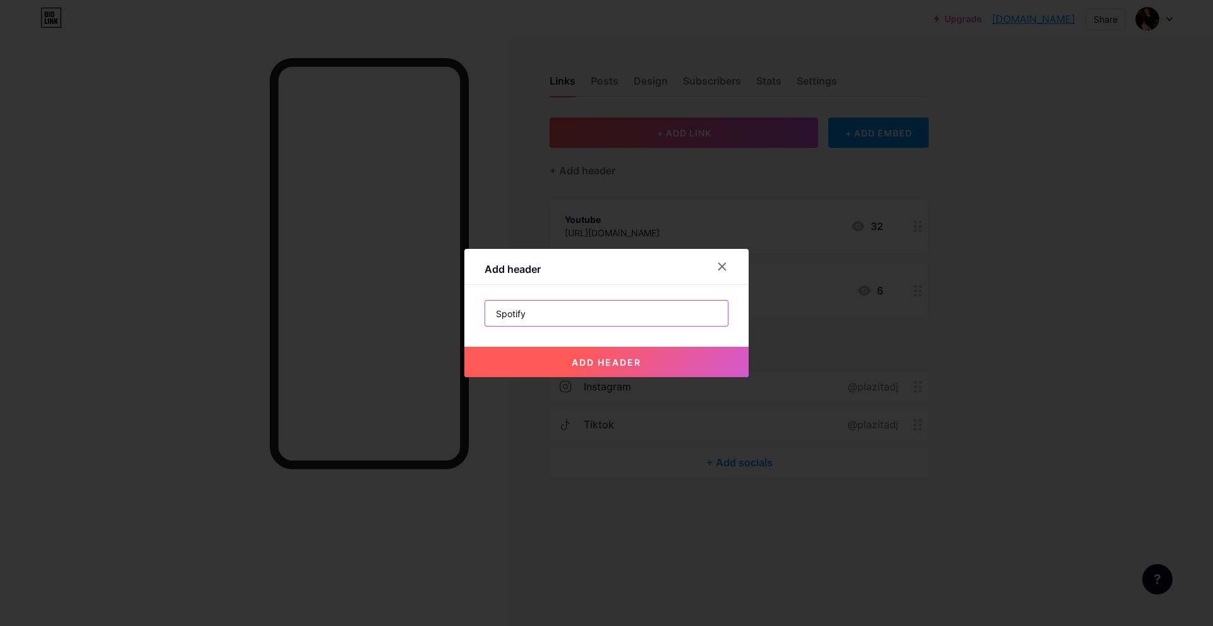
type input "Spotify"
click at [585, 354] on button "add header" at bounding box center [606, 362] width 284 height 30
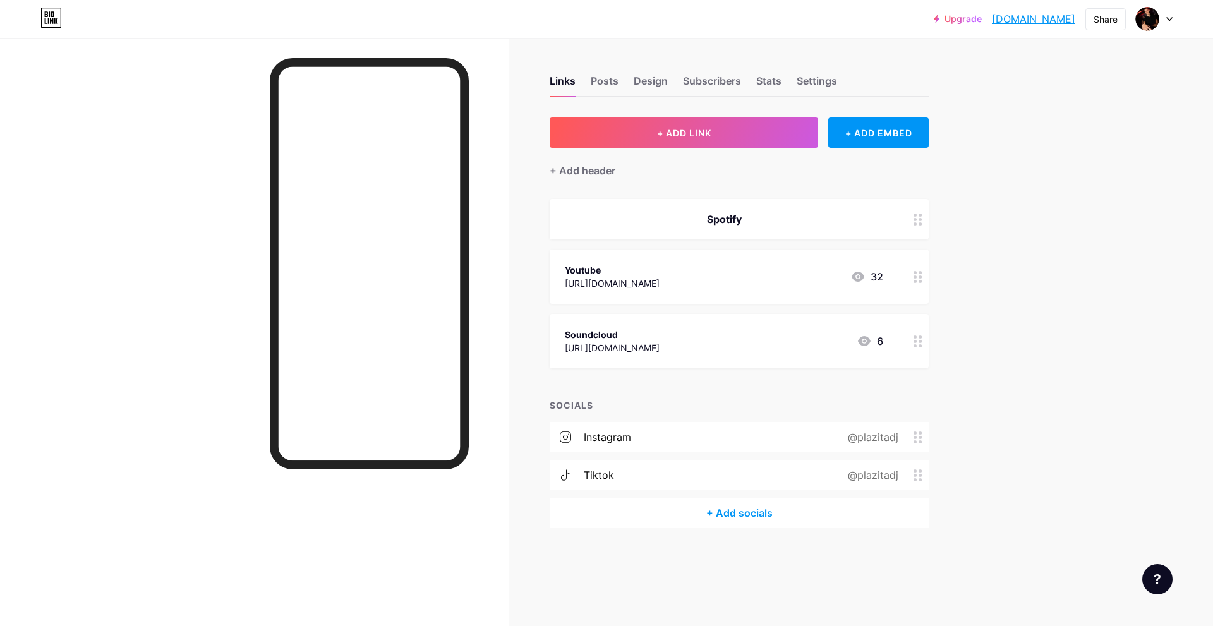
click at [756, 219] on div "Spotify" at bounding box center [724, 219] width 318 height 15
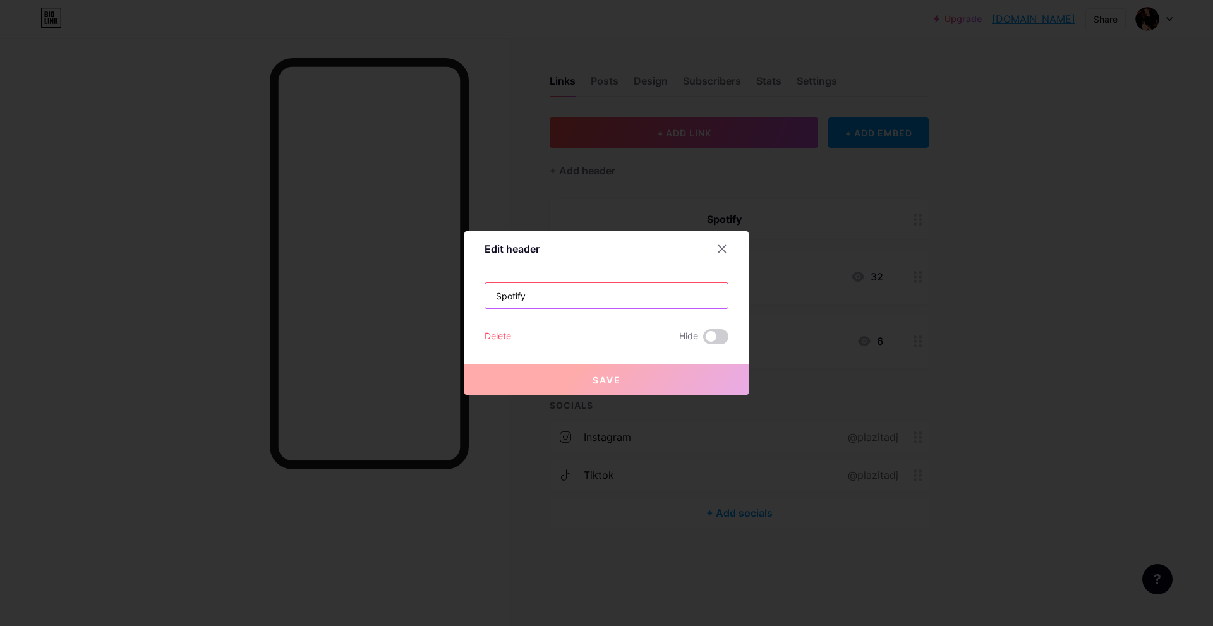
click at [583, 296] on input "Spotify" at bounding box center [606, 295] width 243 height 25
click at [727, 249] on div at bounding box center [722, 249] width 23 height 23
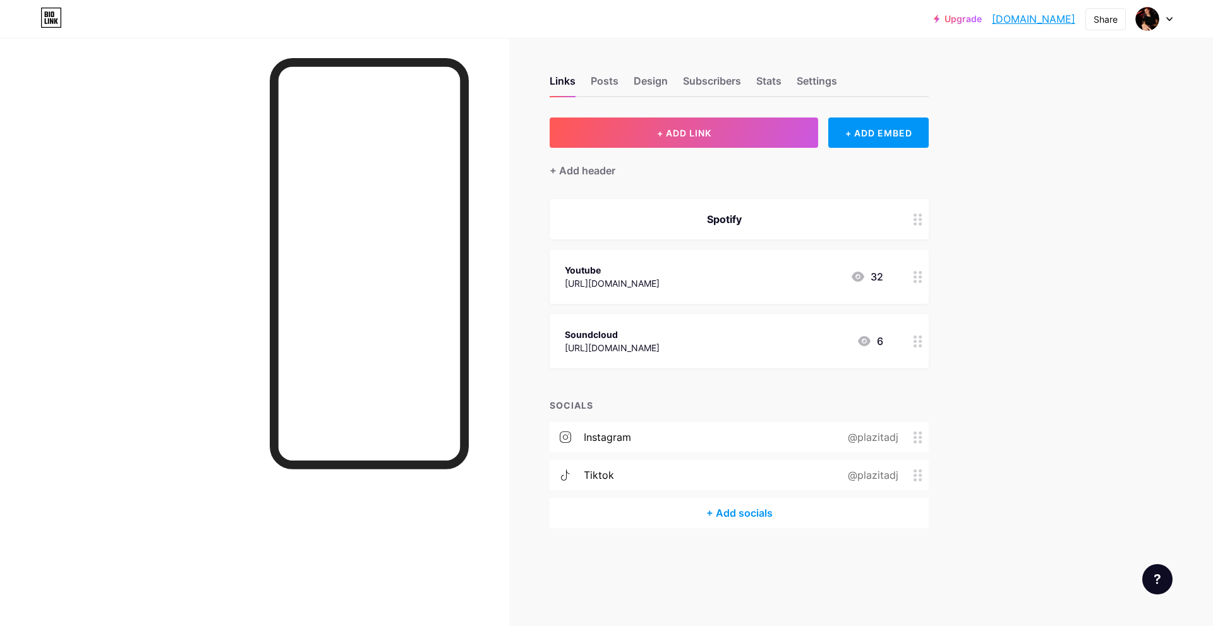
click at [919, 218] on circle at bounding box center [920, 219] width 3 height 3
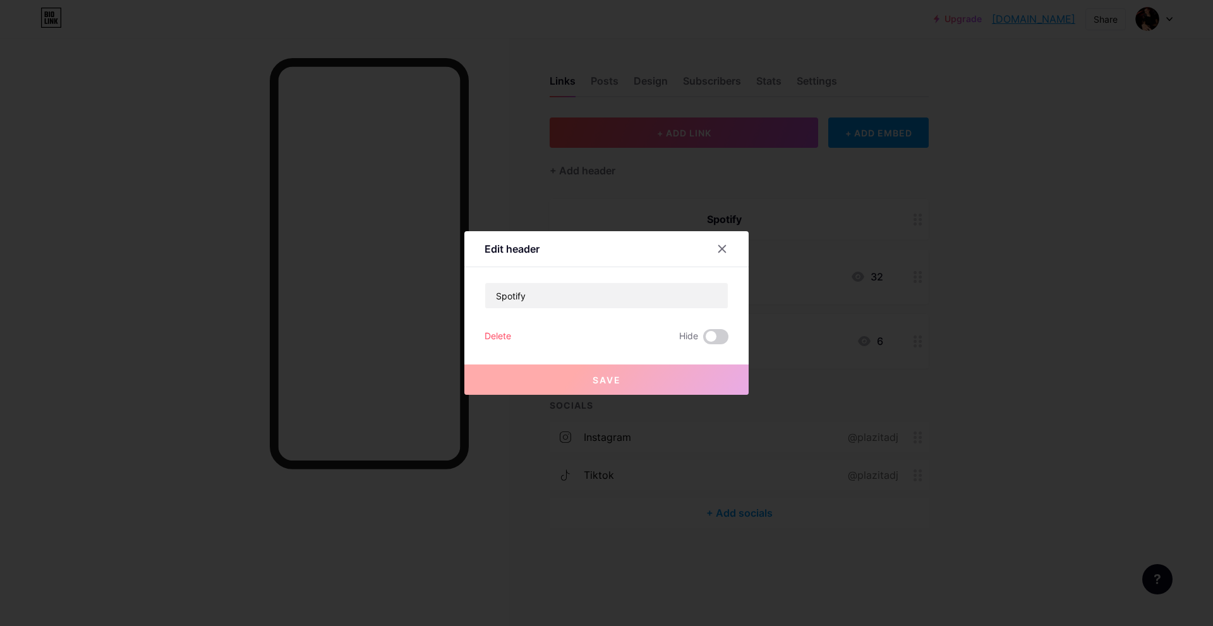
click at [506, 332] on div "Delete" at bounding box center [498, 336] width 27 height 15
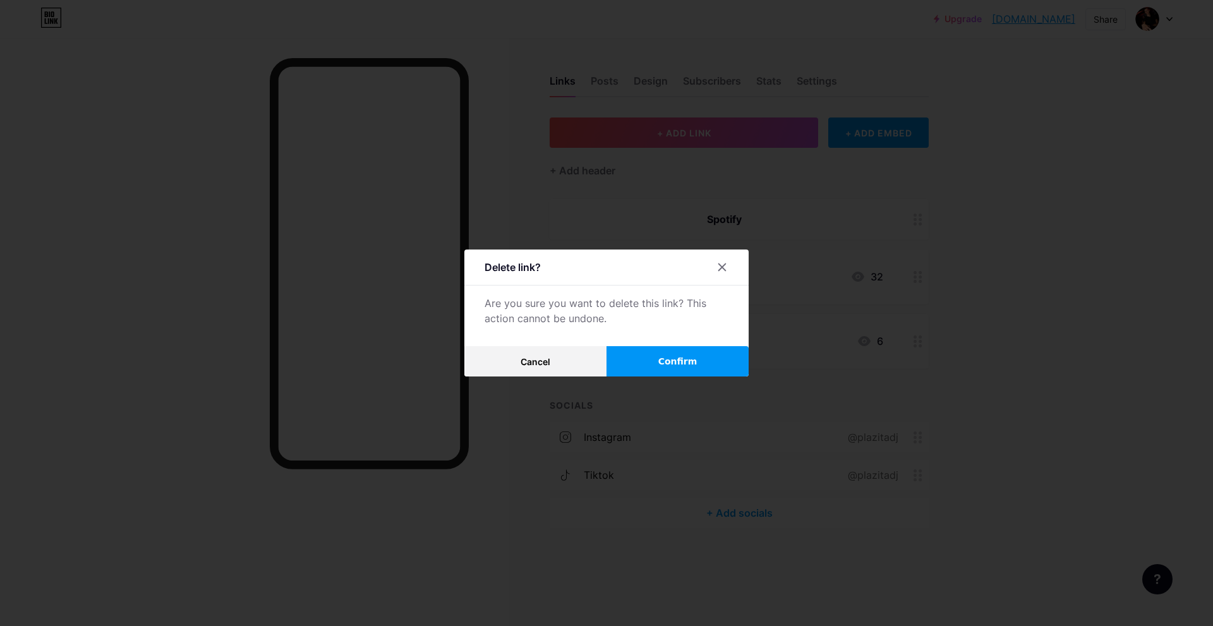
click at [663, 356] on span "Confirm" at bounding box center [677, 361] width 39 height 13
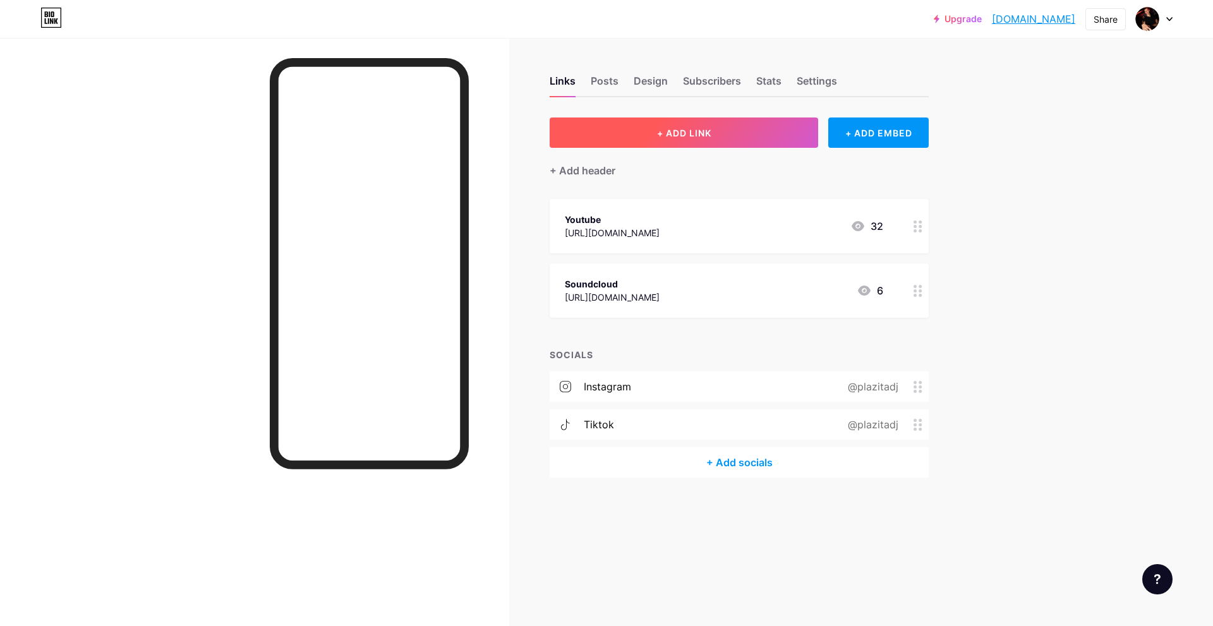
click at [748, 121] on button "+ ADD LINK" at bounding box center [684, 133] width 269 height 30
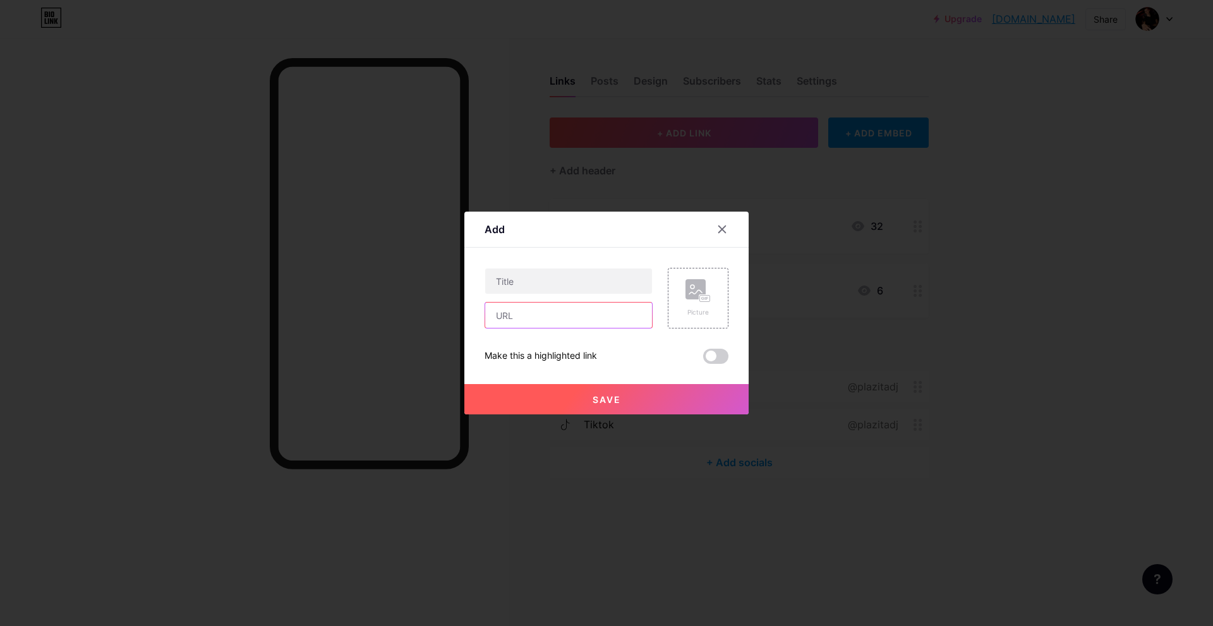
click at [576, 316] on input "text" at bounding box center [568, 315] width 167 height 25
paste input "[URL][DOMAIN_NAME]"
type input "[URL][DOMAIN_NAME]"
click at [577, 293] on input "text" at bounding box center [568, 281] width 167 height 25
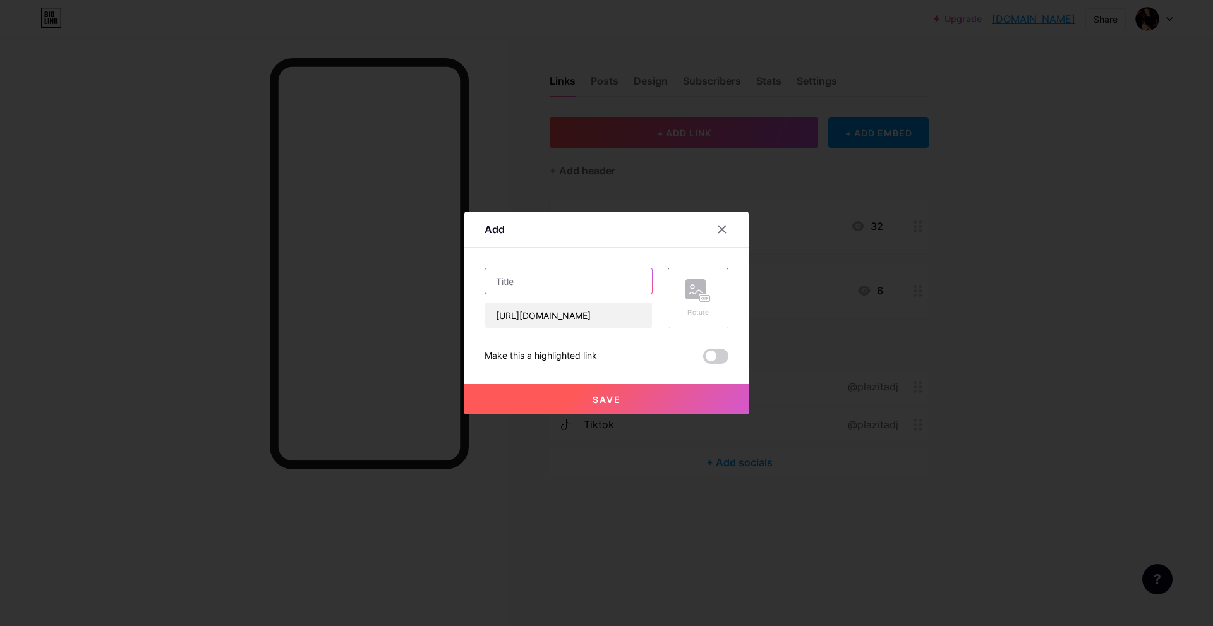
scroll to position [0, 0]
type input "Spotify"
click at [570, 401] on button "Save" at bounding box center [606, 399] width 284 height 30
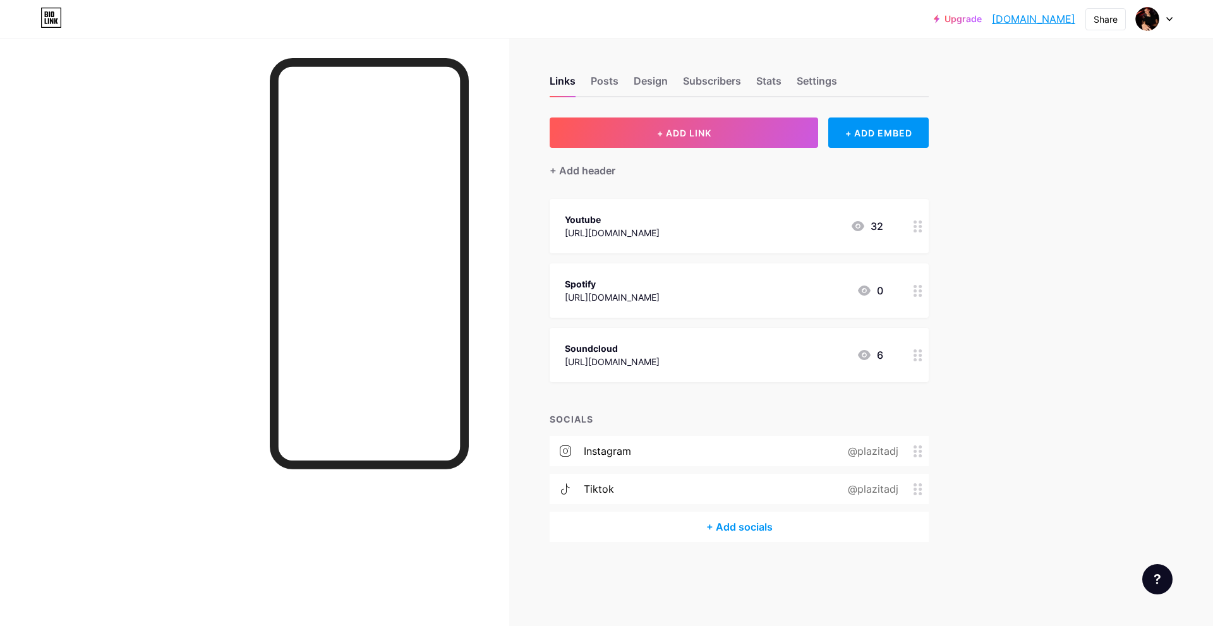
click at [759, 530] on div "+ Add socials" at bounding box center [739, 527] width 379 height 30
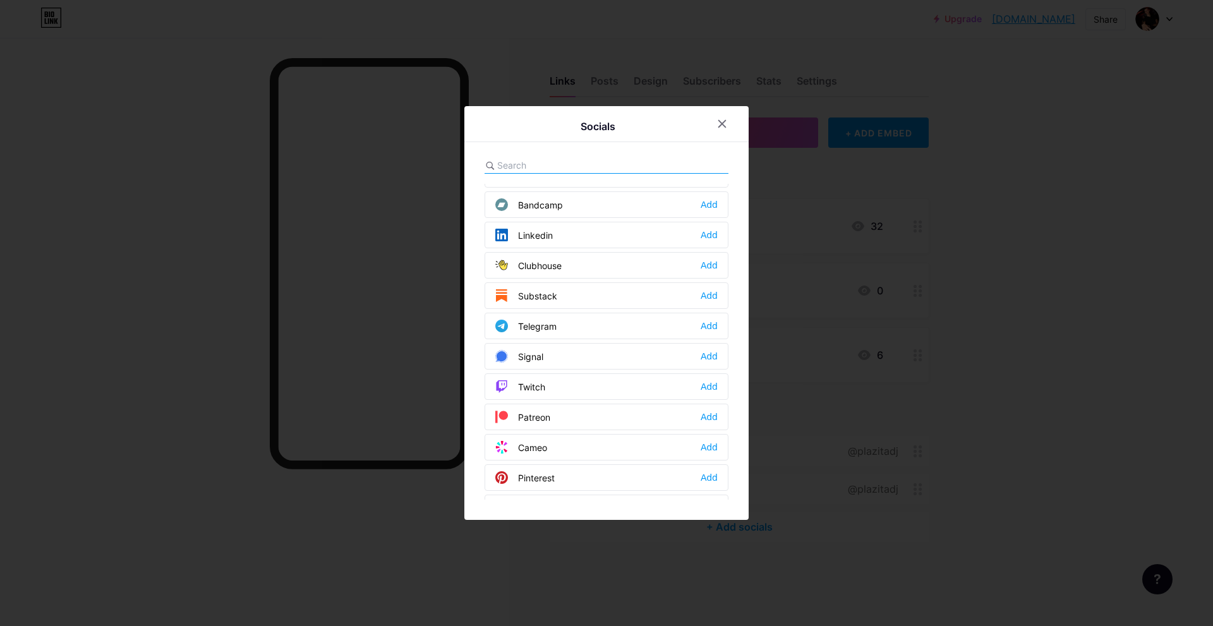
scroll to position [318, 0]
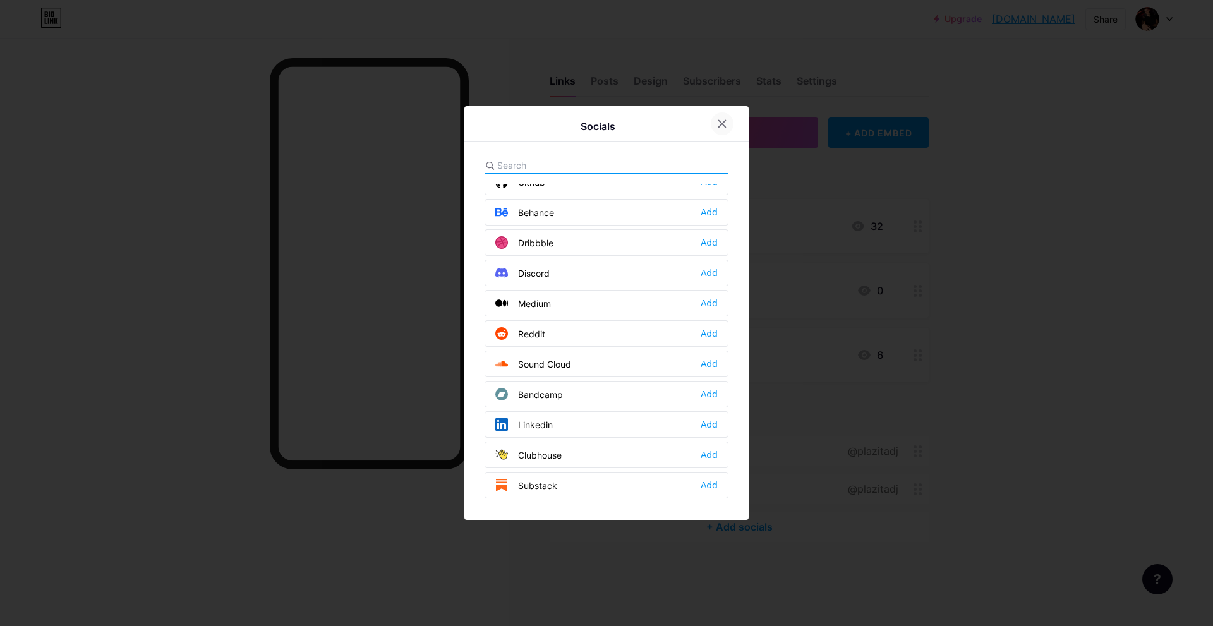
click at [724, 122] on icon at bounding box center [722, 124] width 7 height 7
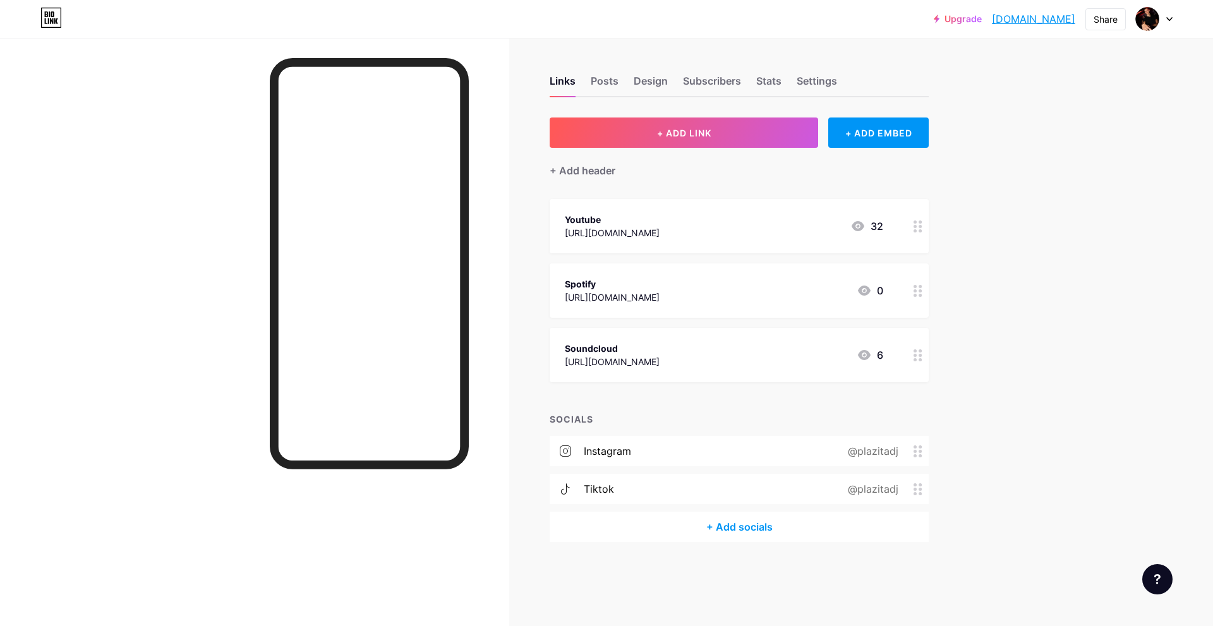
click at [650, 488] on div "tiktok @plazitadj" at bounding box center [739, 489] width 379 height 30
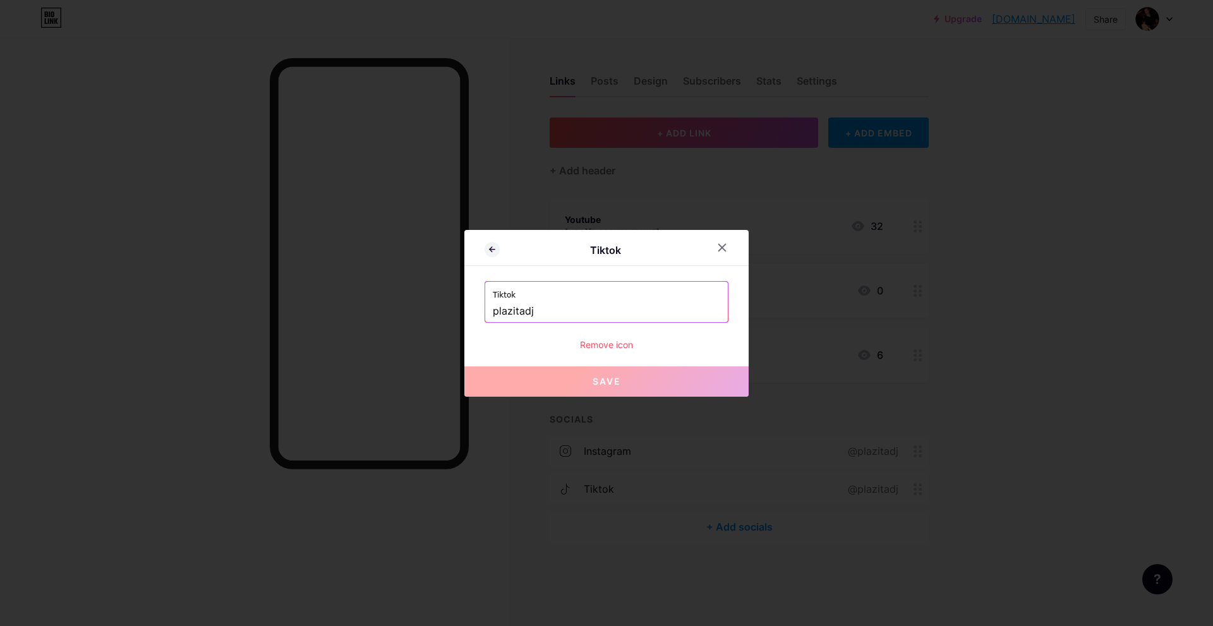
click at [668, 389] on button "Save" at bounding box center [606, 382] width 284 height 30
click at [729, 242] on div at bounding box center [722, 247] width 23 height 23
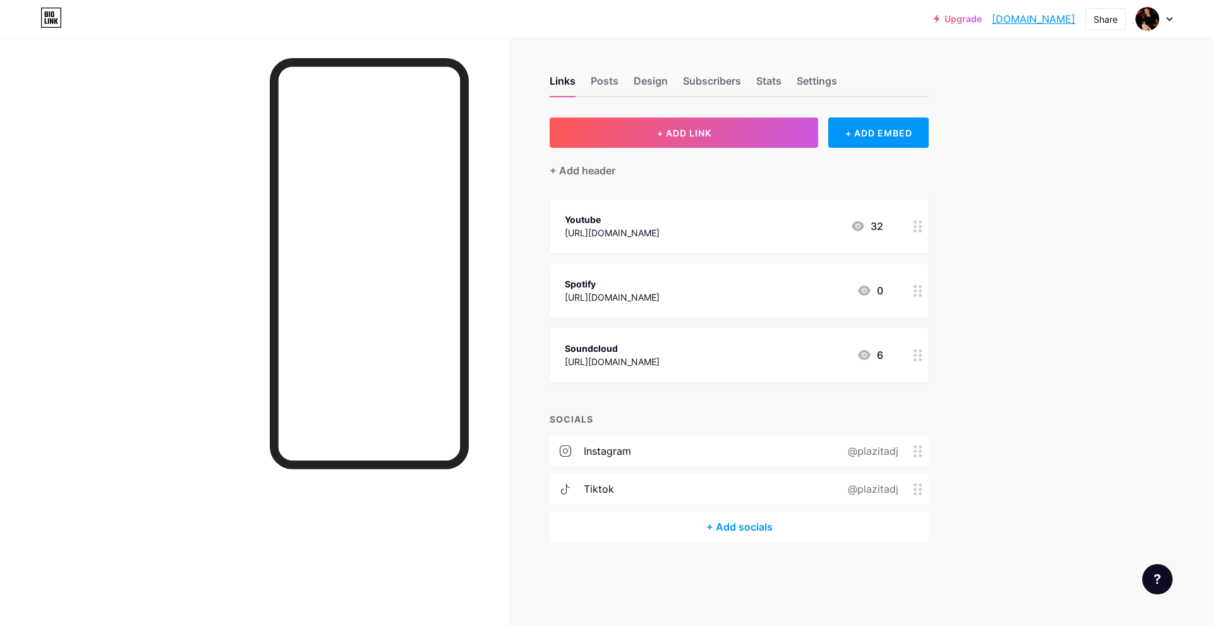
click at [662, 445] on div "instagram @plazitadj" at bounding box center [739, 451] width 379 height 30
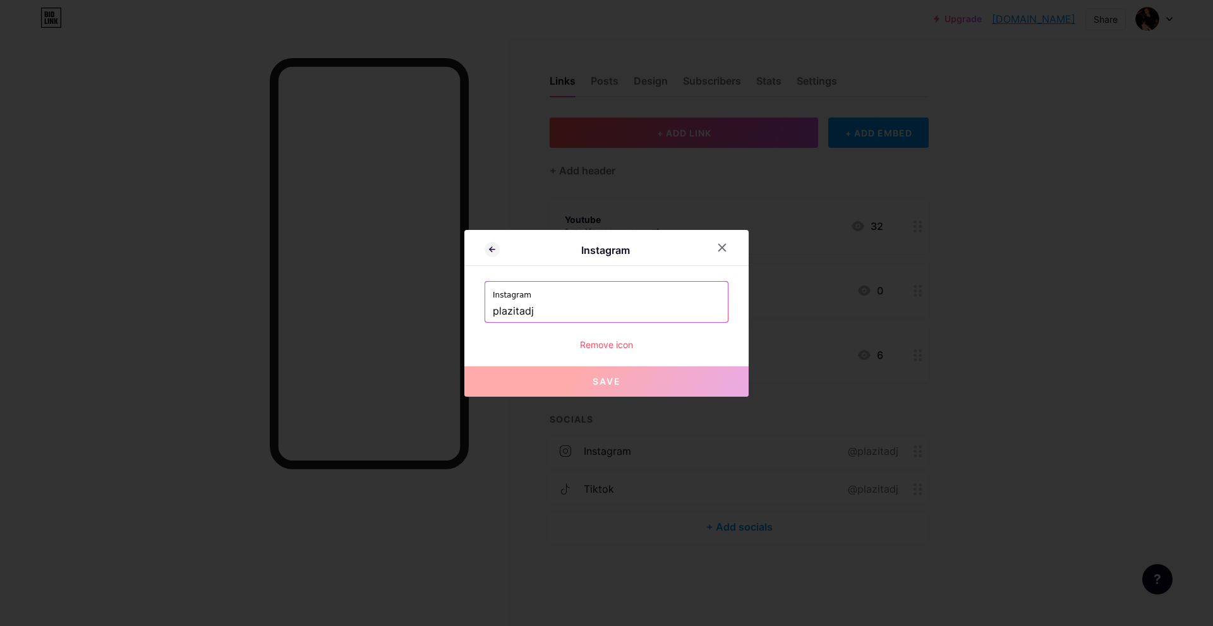
click at [648, 383] on button "Save" at bounding box center [606, 382] width 284 height 30
click at [720, 247] on icon at bounding box center [722, 248] width 10 height 10
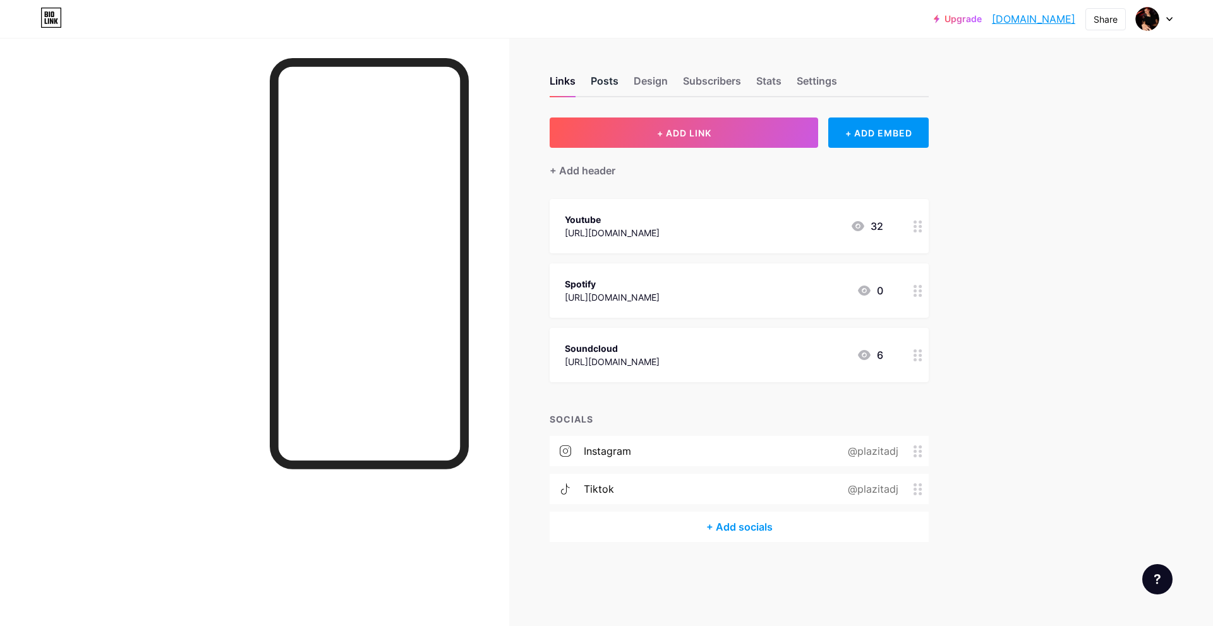
click at [615, 80] on div "Posts" at bounding box center [605, 84] width 28 height 23
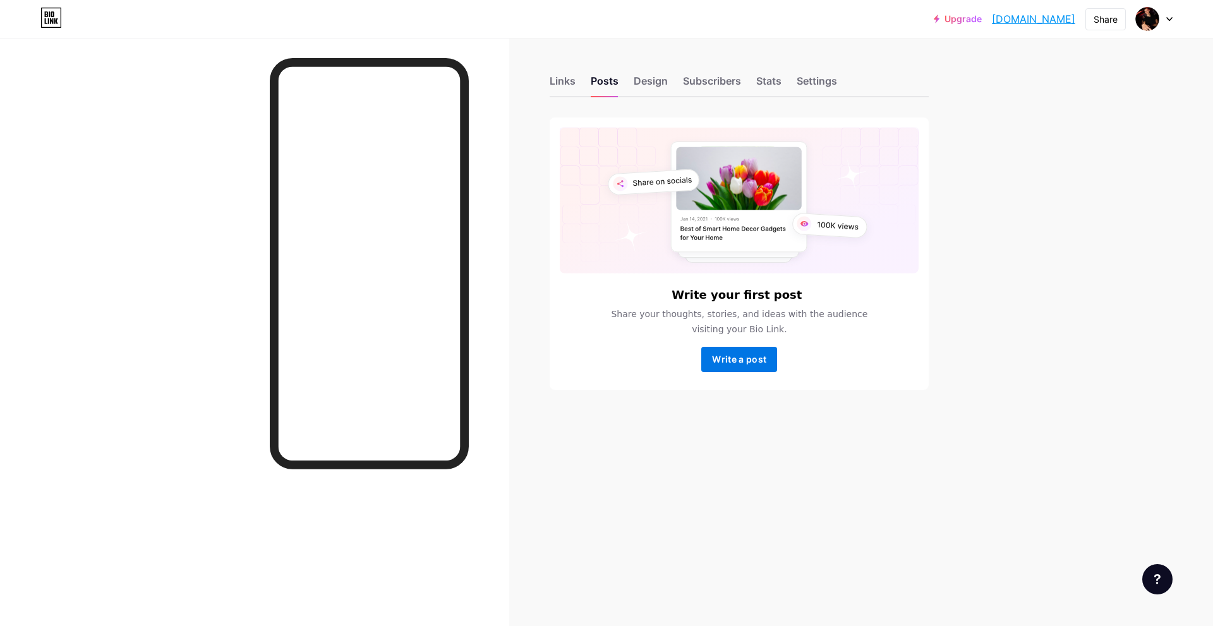
click at [726, 358] on span "Write a post" at bounding box center [739, 359] width 54 height 11
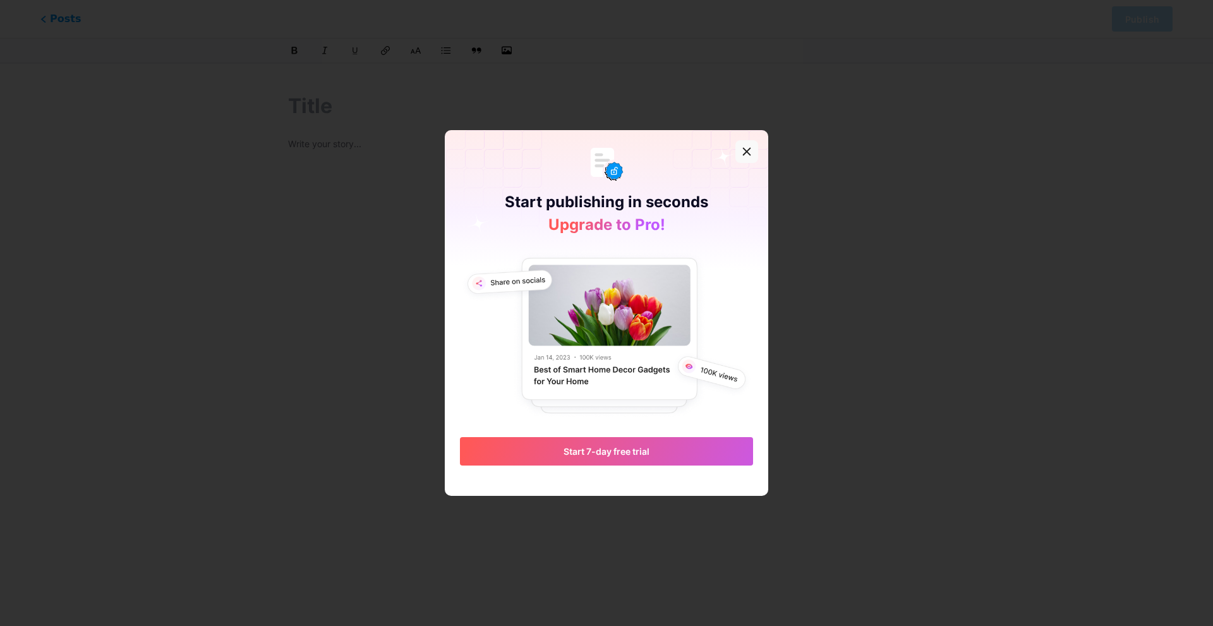
click at [743, 151] on icon at bounding box center [747, 152] width 10 height 10
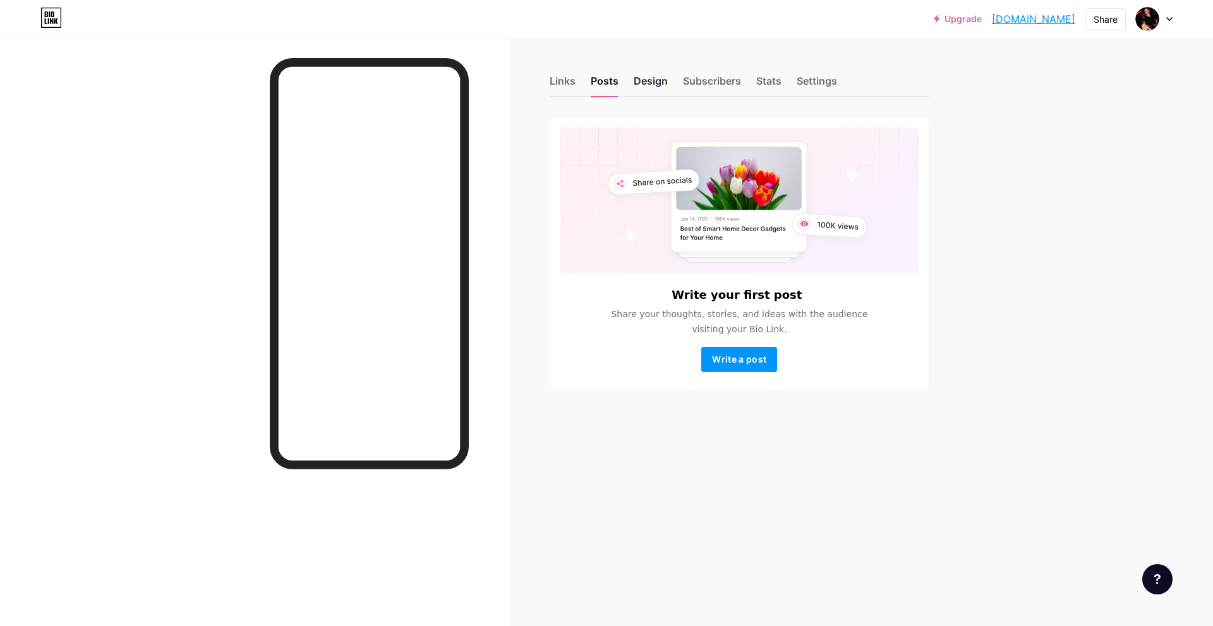
click at [658, 76] on div "Design" at bounding box center [651, 84] width 34 height 23
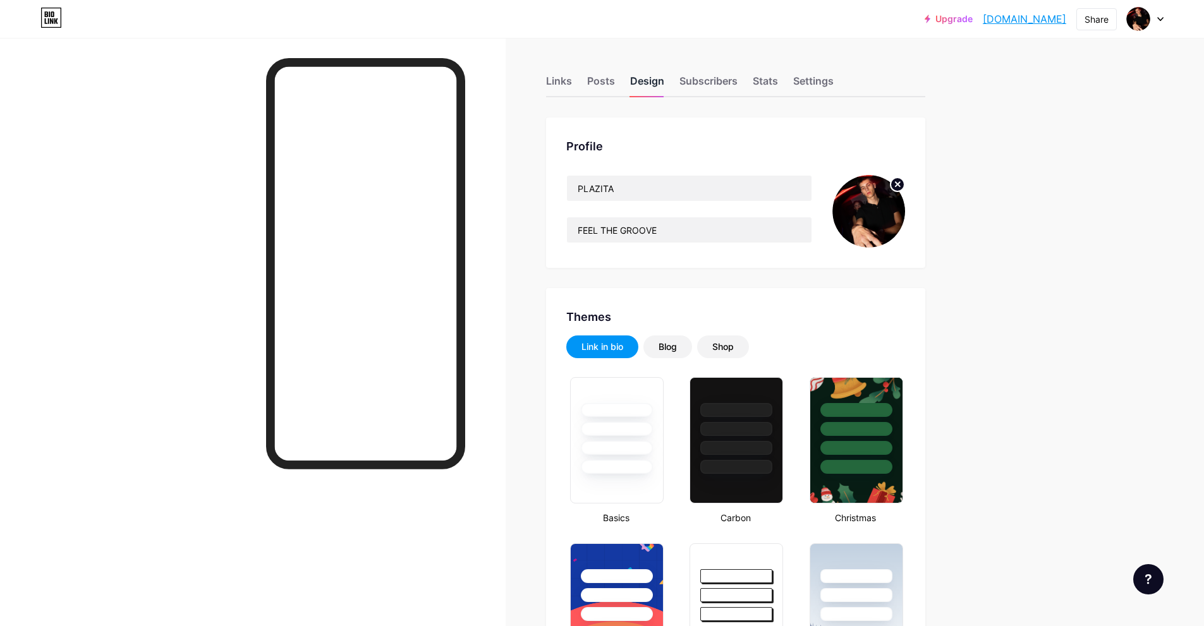
type input "#ad1010"
type input "#ffffff"
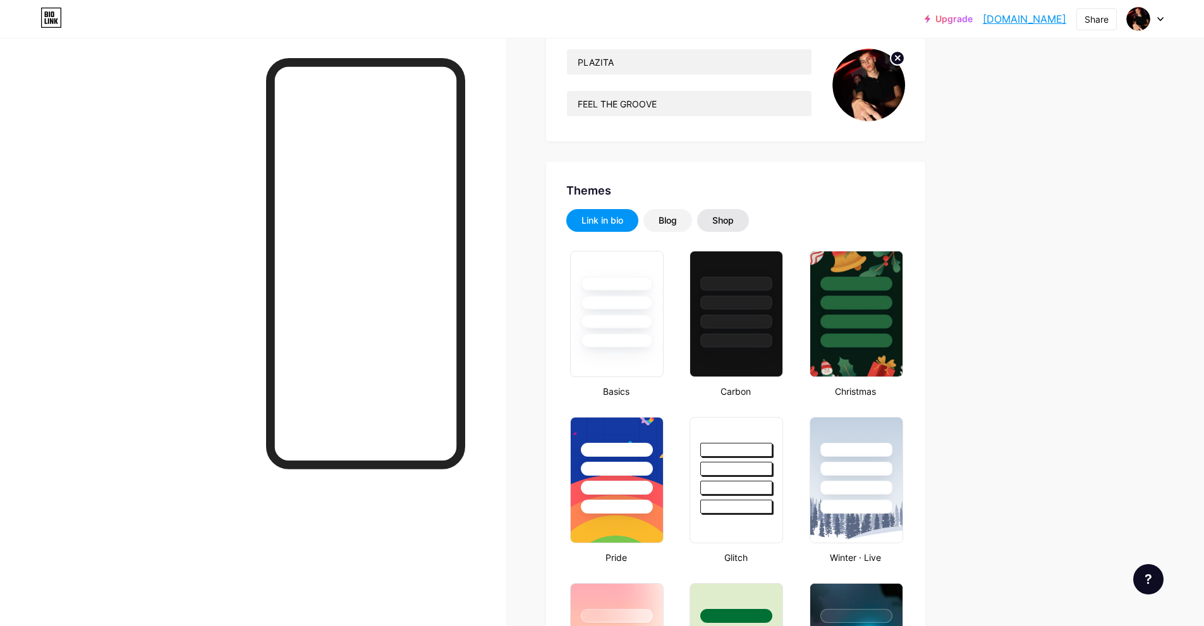
click at [743, 218] on div "Shop" at bounding box center [723, 220] width 52 height 23
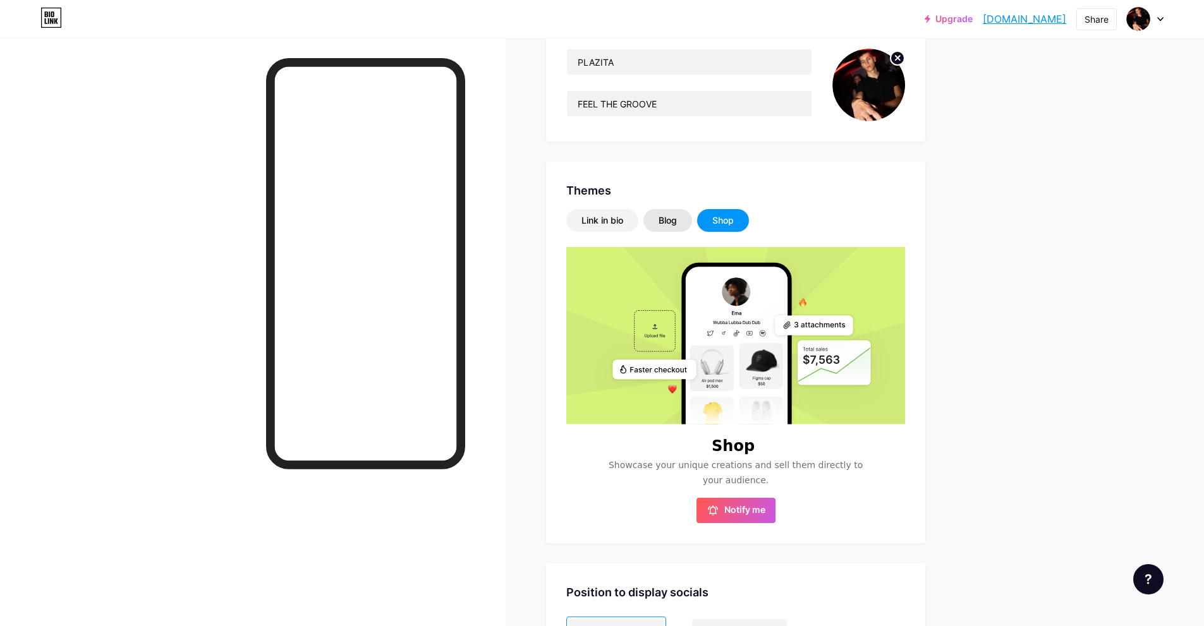
click at [688, 227] on div "Blog" at bounding box center [667, 220] width 49 height 23
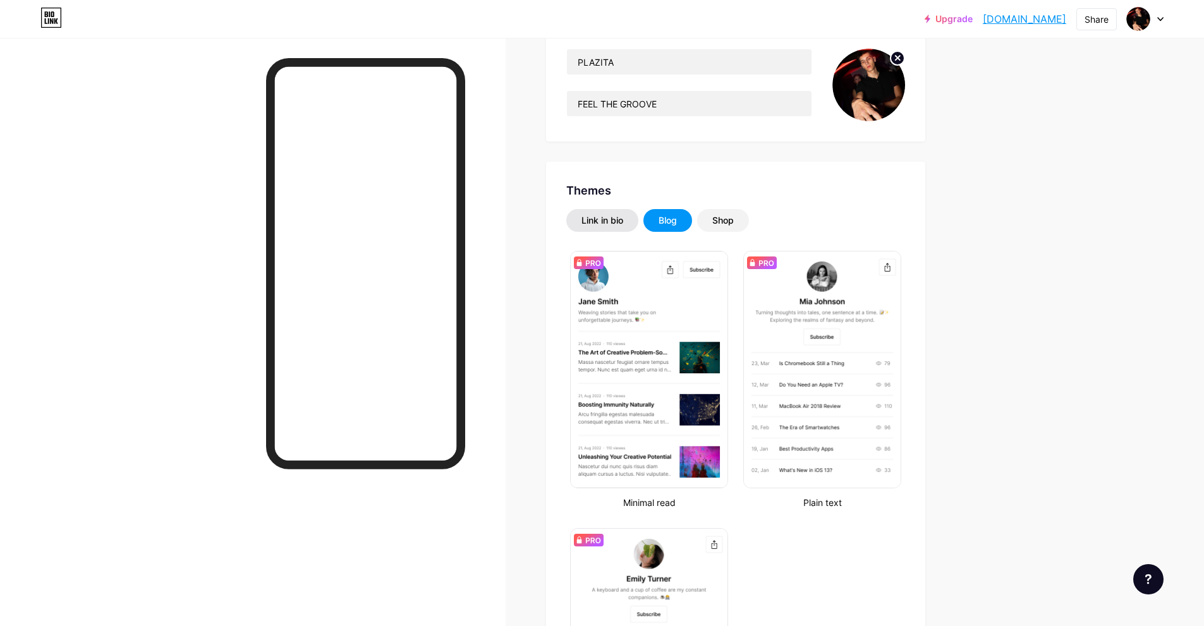
click at [616, 226] on div "Link in bio" at bounding box center [602, 220] width 42 height 13
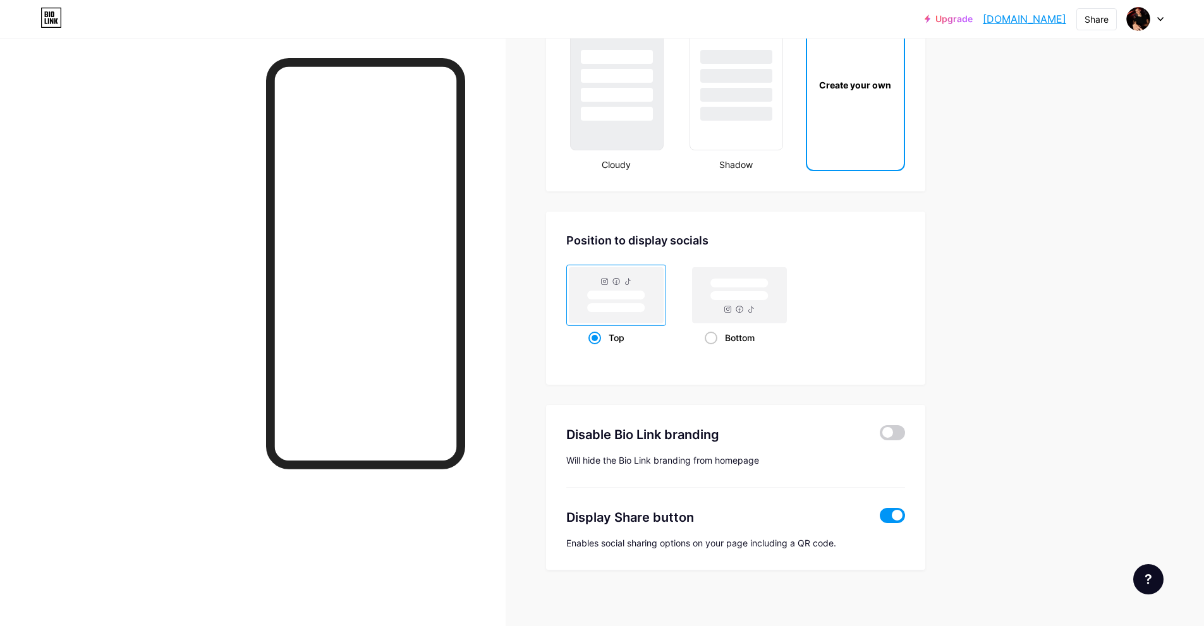
scroll to position [1524, 0]
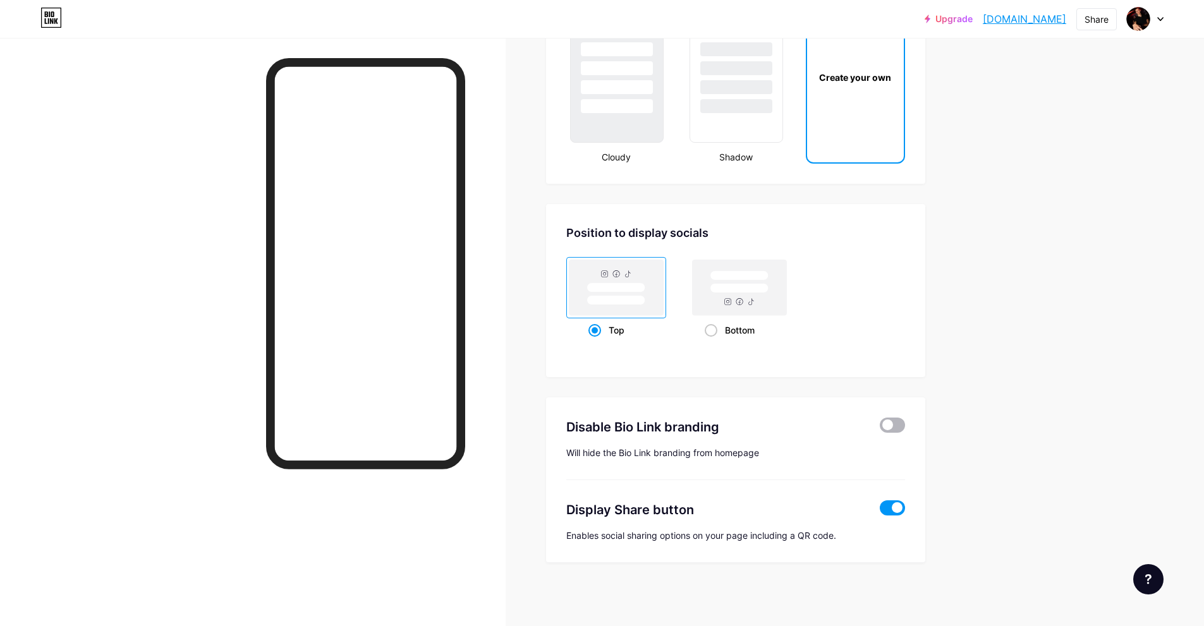
click at [888, 423] on span at bounding box center [892, 425] width 25 height 15
click at [880, 428] on input "checkbox" at bounding box center [880, 428] width 0 height 0
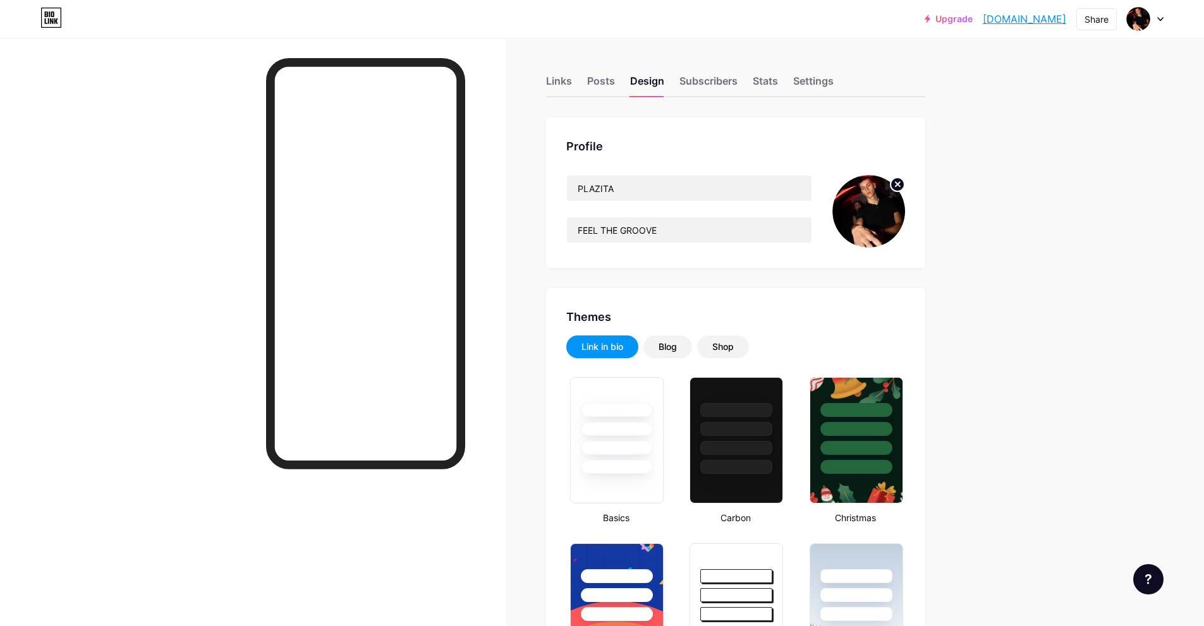
type input "#ad1010"
type input "#ffffff"
click at [775, 85] on div "Stats" at bounding box center [765, 84] width 25 height 23
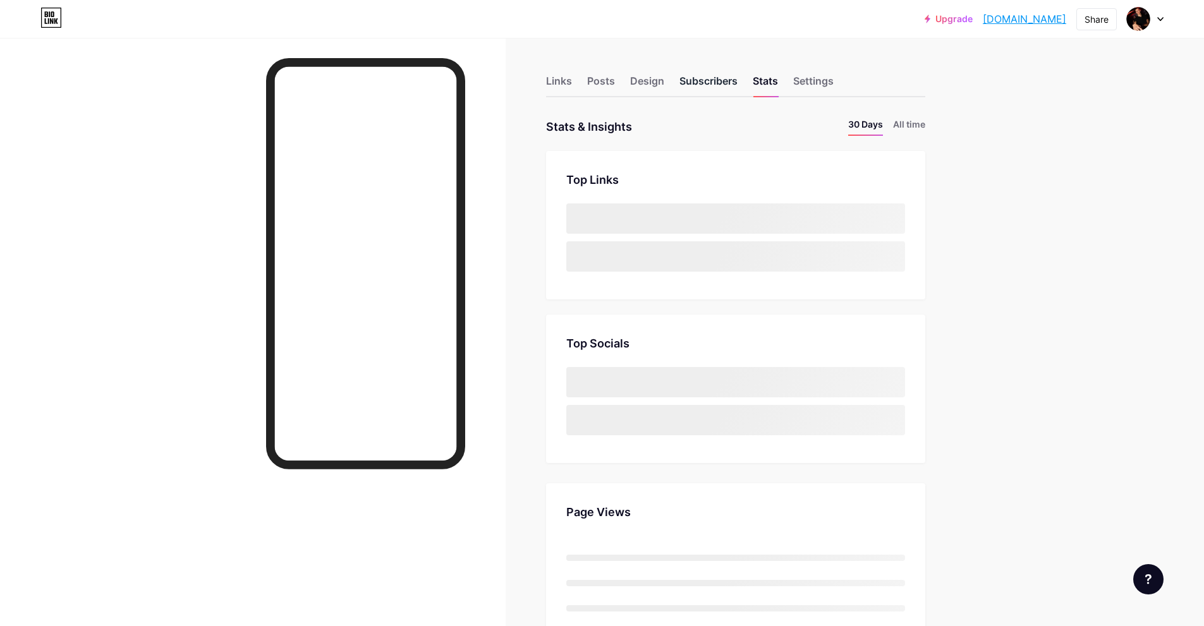
click at [709, 81] on div "Subscribers" at bounding box center [708, 84] width 58 height 23
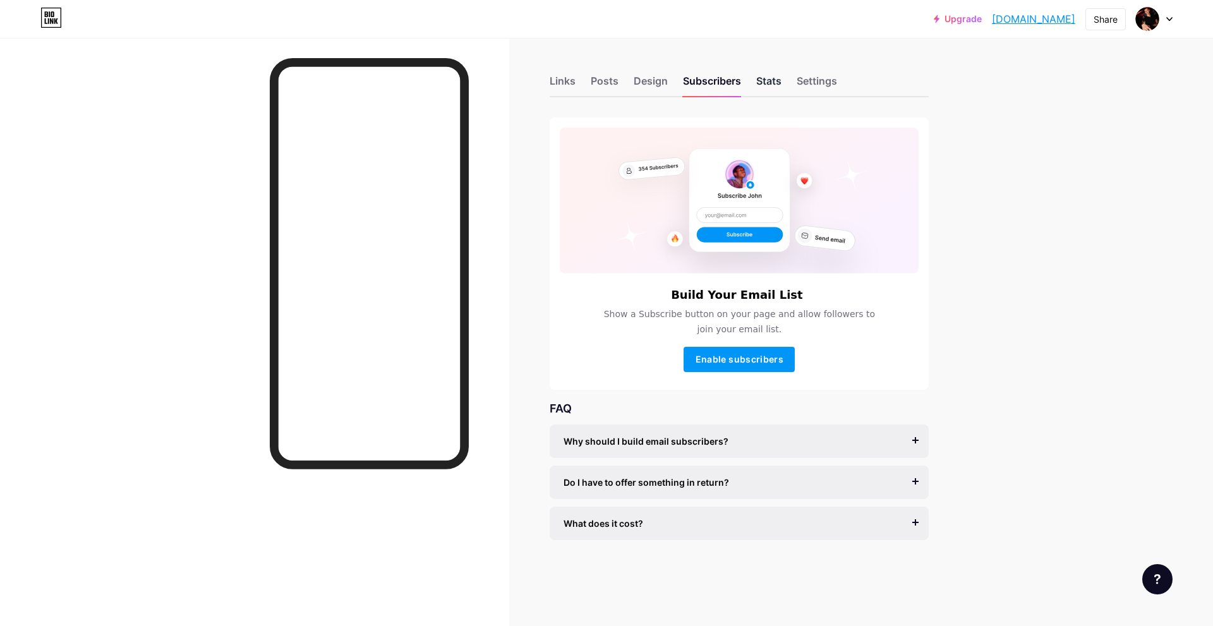
click at [768, 84] on div "Stats" at bounding box center [768, 84] width 25 height 23
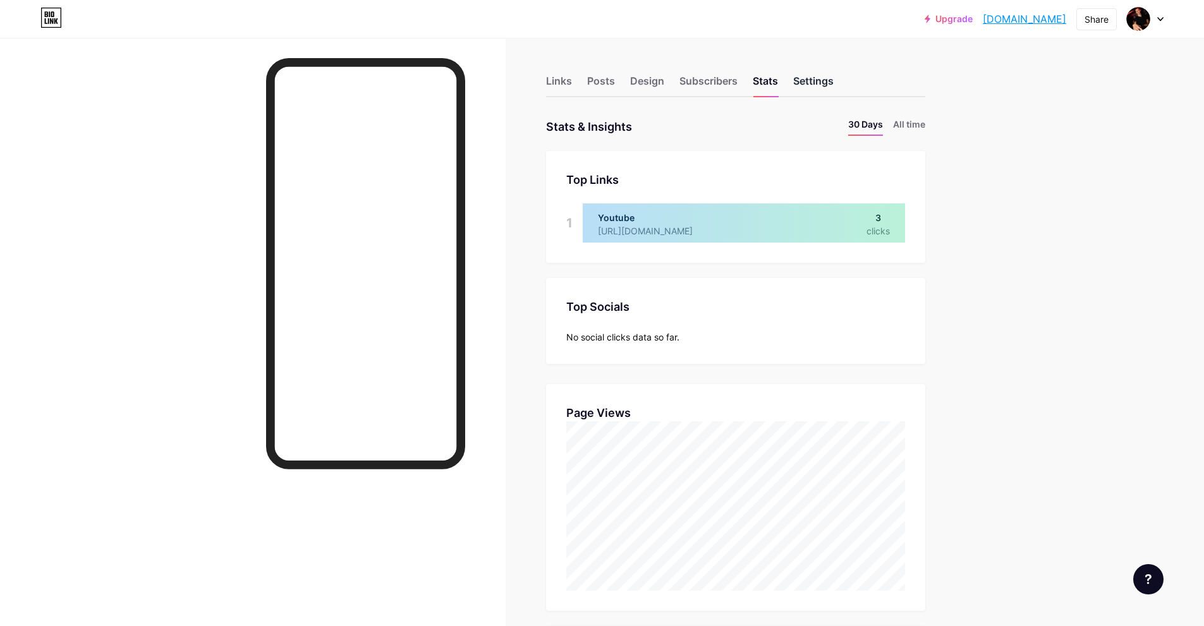
click at [823, 73] on div "Settings" at bounding box center [813, 84] width 40 height 23
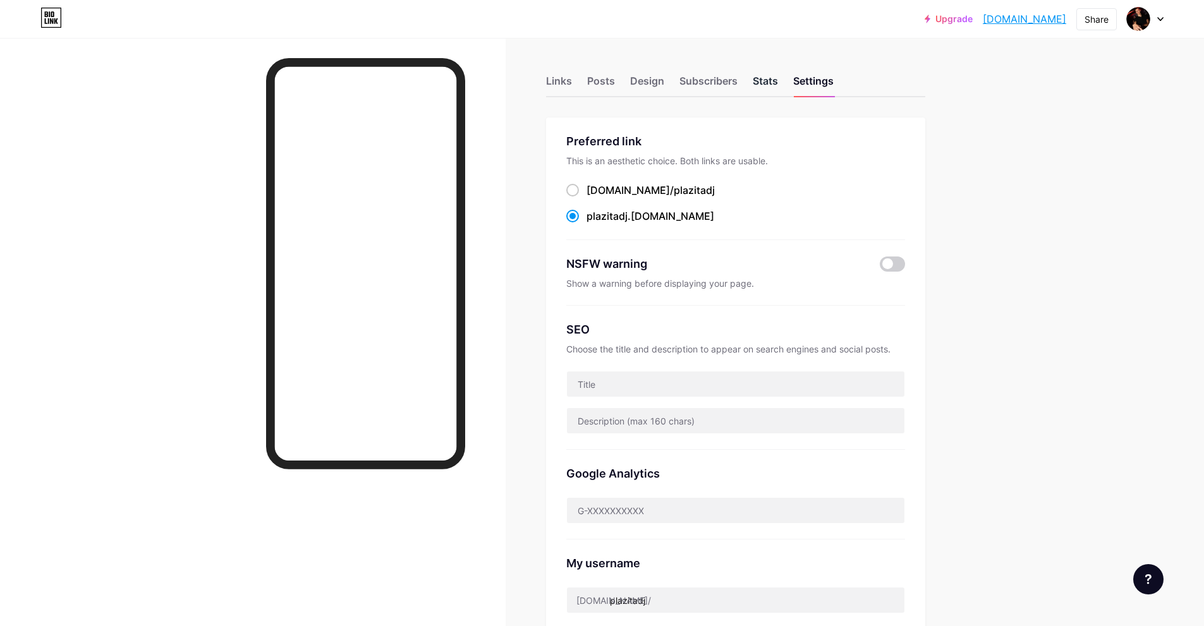
click at [768, 80] on div "Stats" at bounding box center [765, 84] width 25 height 23
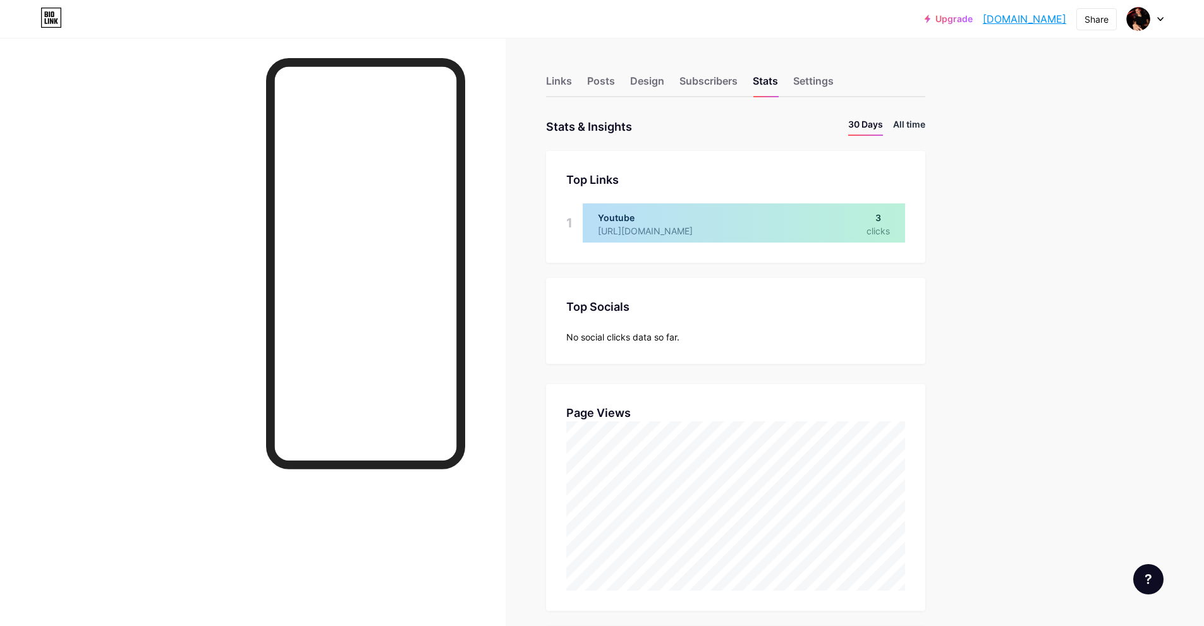
click at [922, 124] on li "All time" at bounding box center [909, 127] width 32 height 18
click at [1002, 18] on link "[DOMAIN_NAME]" at bounding box center [1024, 18] width 83 height 15
